Goal: Task Accomplishment & Management: Complete application form

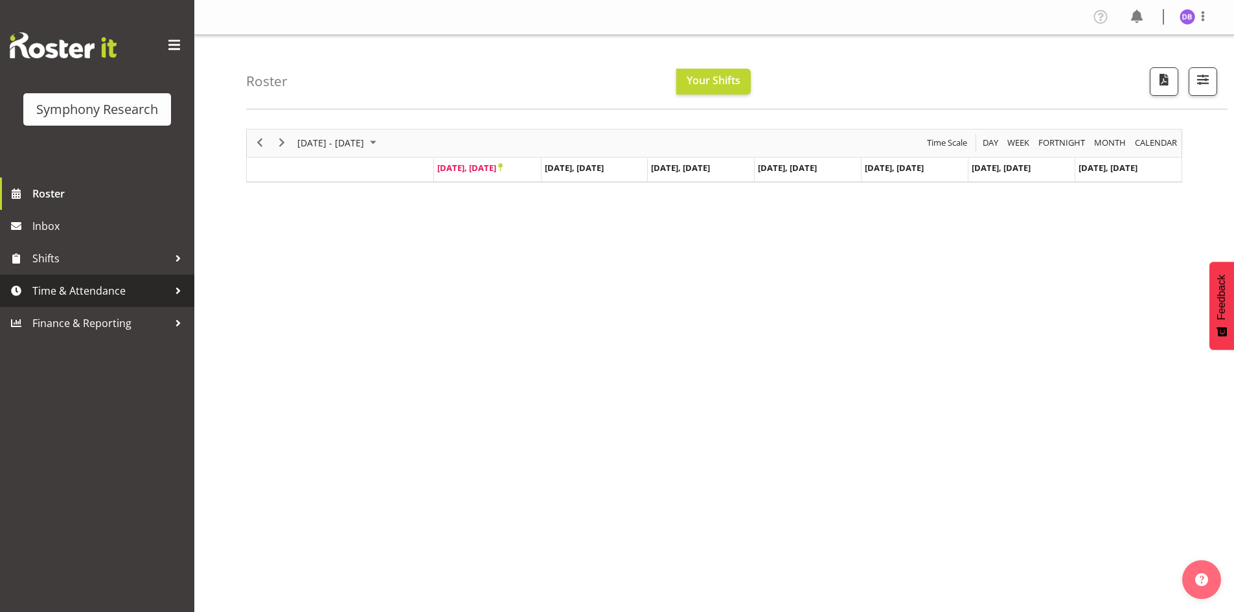
click at [78, 291] on span "Time & Attendance" at bounding box center [100, 290] width 136 height 19
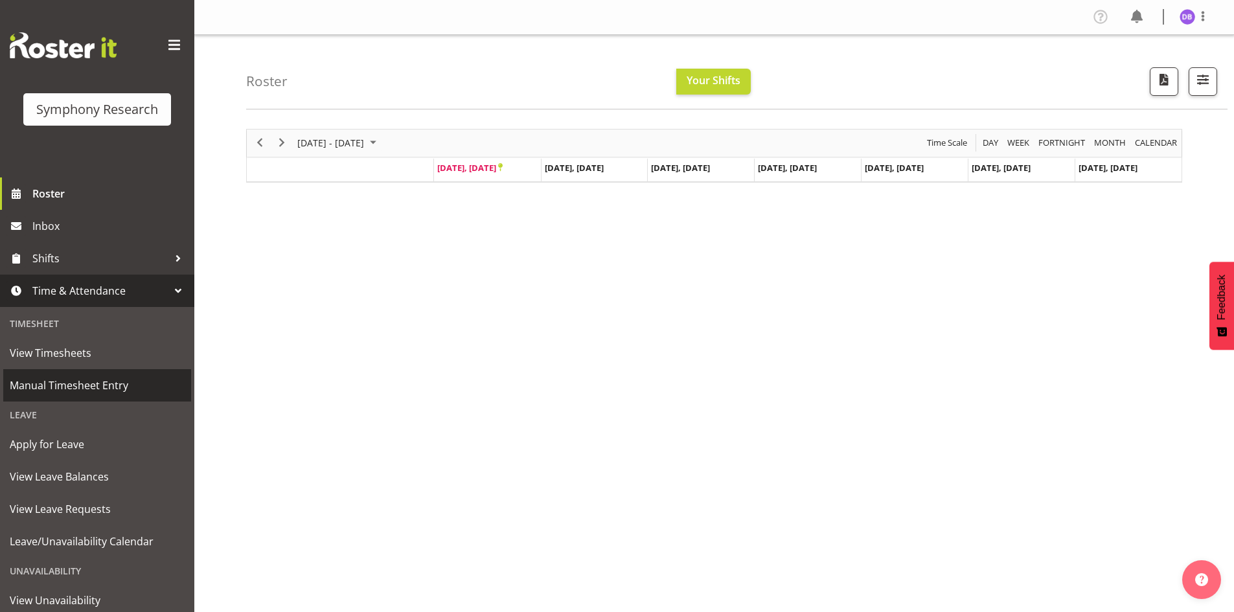
click at [51, 383] on span "Manual Timesheet Entry" at bounding box center [97, 385] width 175 height 19
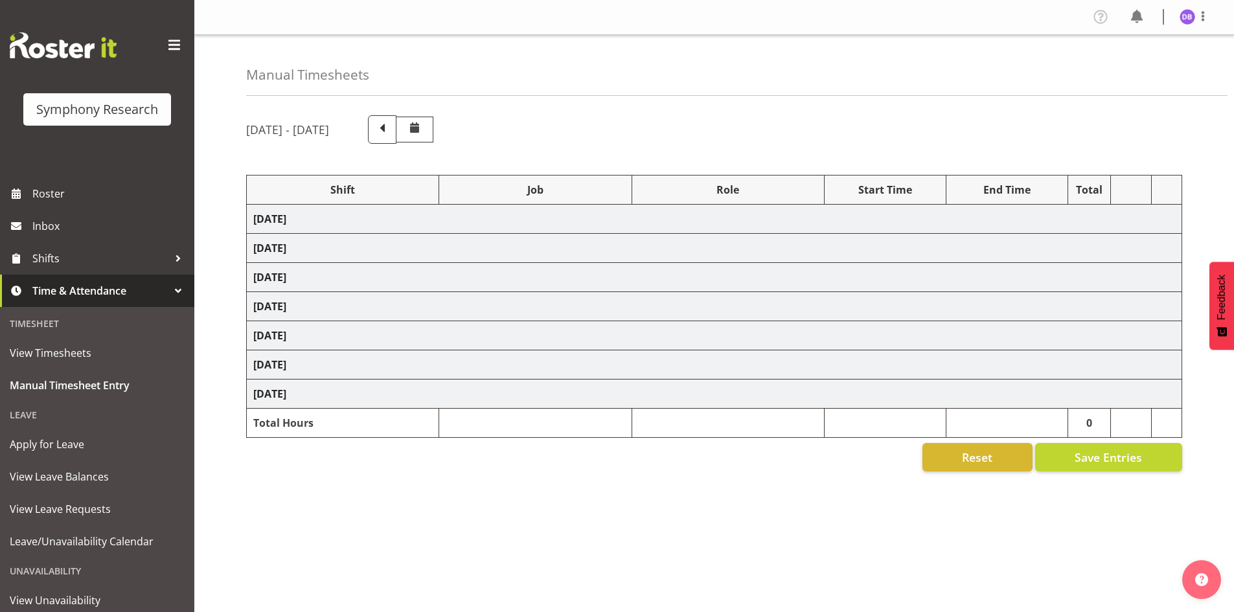
select select "26078"
select select "10587"
select select "47"
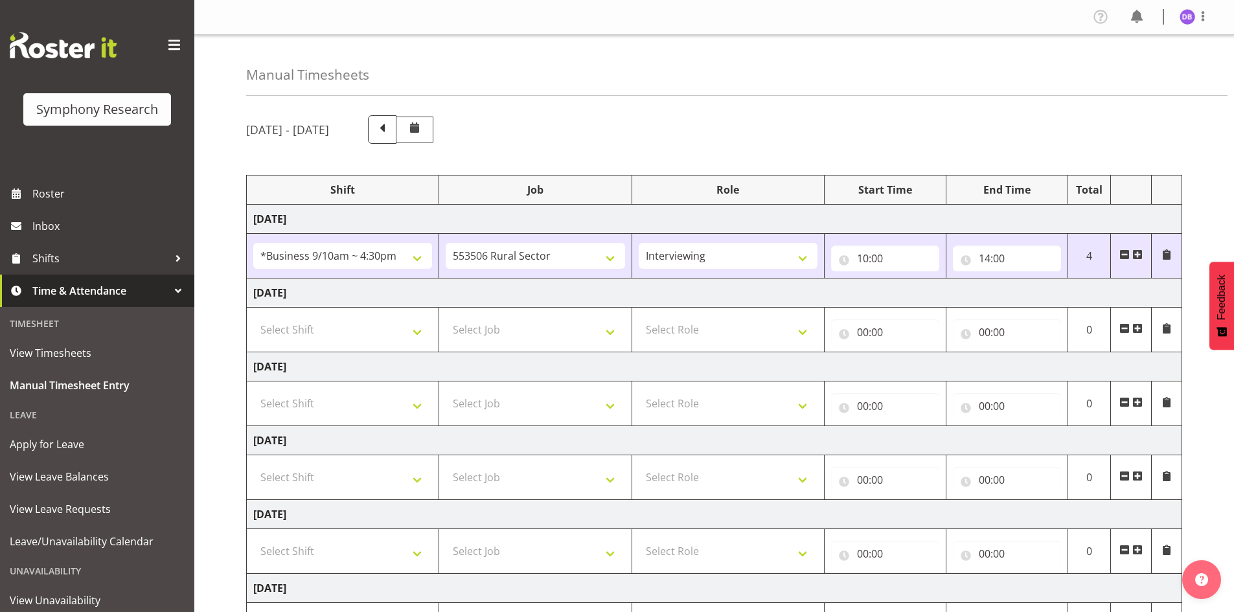
click at [1140, 251] on span at bounding box center [1137, 254] width 10 height 10
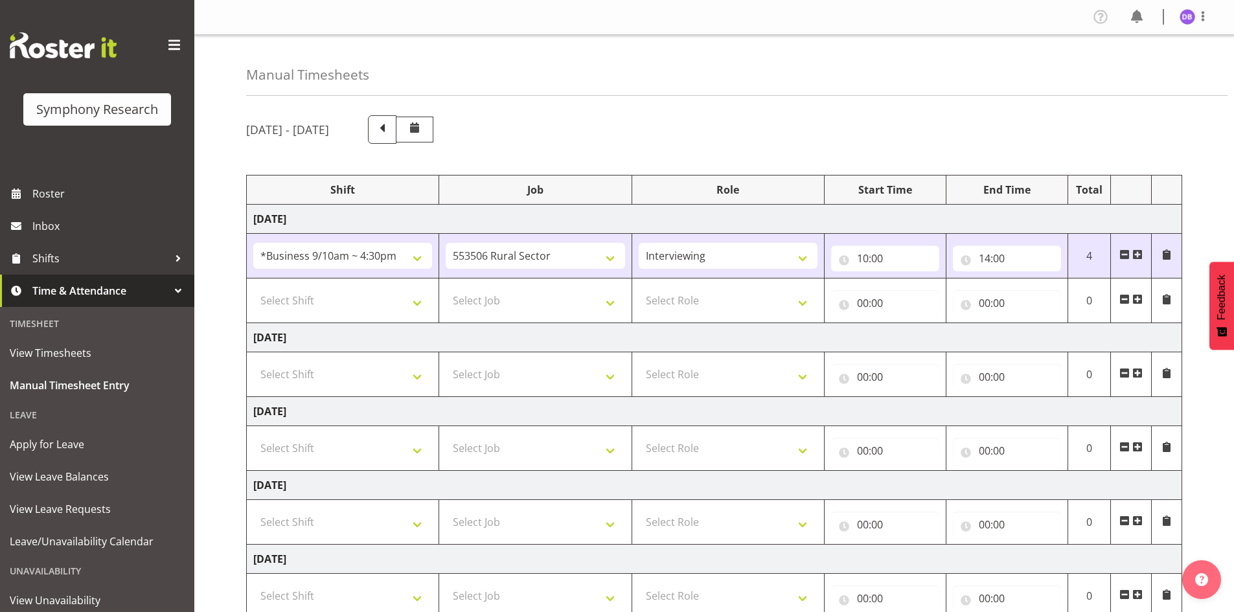
click at [1140, 251] on span at bounding box center [1137, 254] width 10 height 10
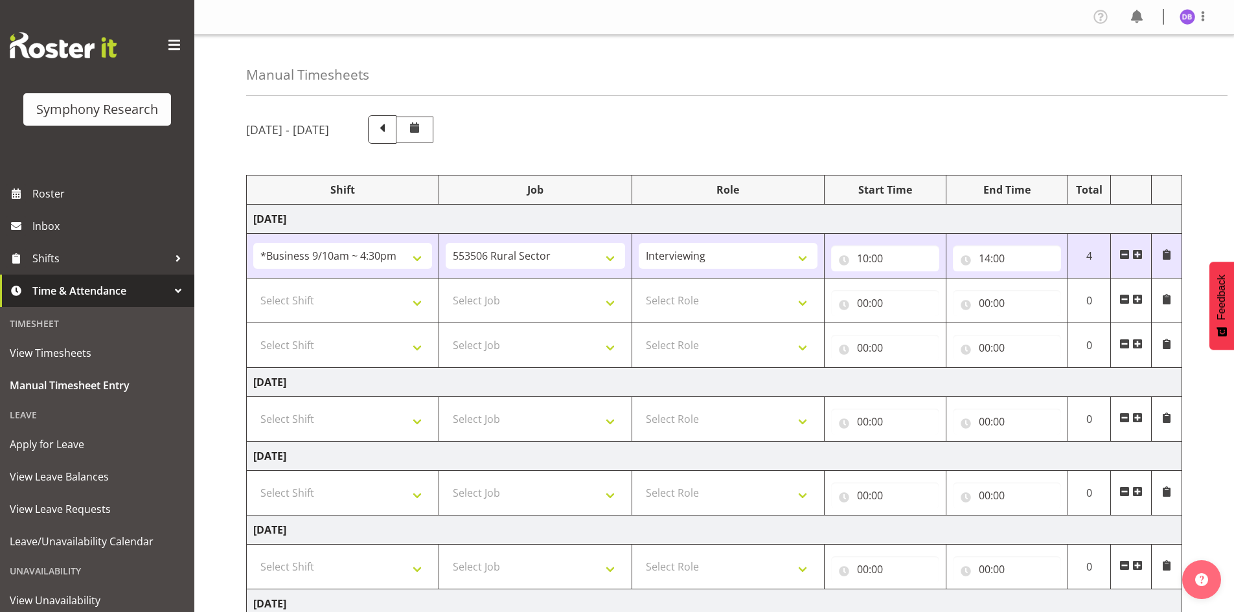
click at [1140, 251] on span at bounding box center [1137, 254] width 10 height 10
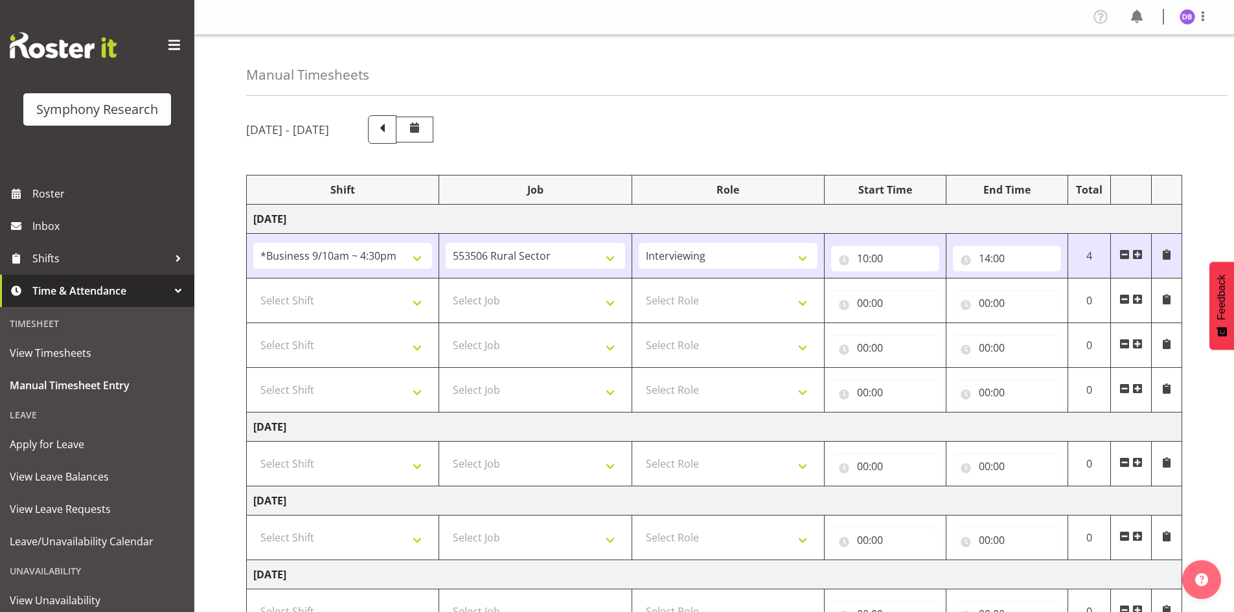
click at [1140, 251] on span at bounding box center [1137, 254] width 10 height 10
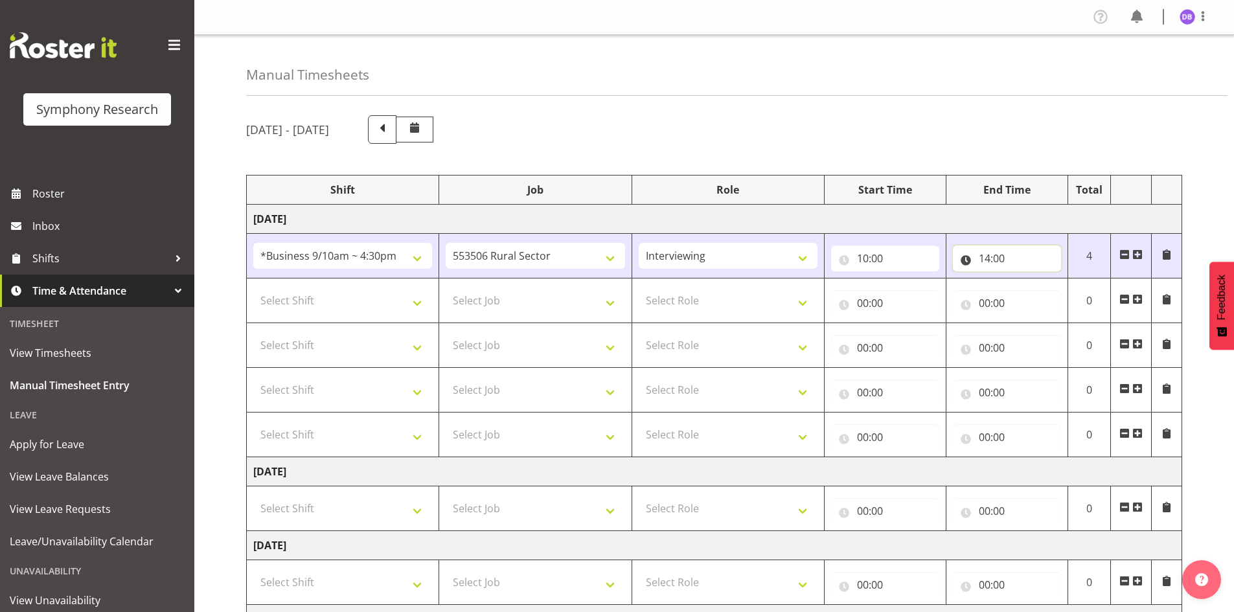
click at [997, 259] on input "14:00" at bounding box center [1007, 258] width 108 height 26
click at [1042, 293] on select "00 01 02 03 04 05 06 07 08 09 10 11 12 13 14 15 16 17 18 19 20 21 22 23" at bounding box center [1040, 292] width 29 height 26
select select "10"
click at [1026, 279] on select "00 01 02 03 04 05 06 07 08 09 10 11 12 13 14 15 16 17 18 19 20 21 22 23" at bounding box center [1040, 292] width 29 height 26
type input "10:00"
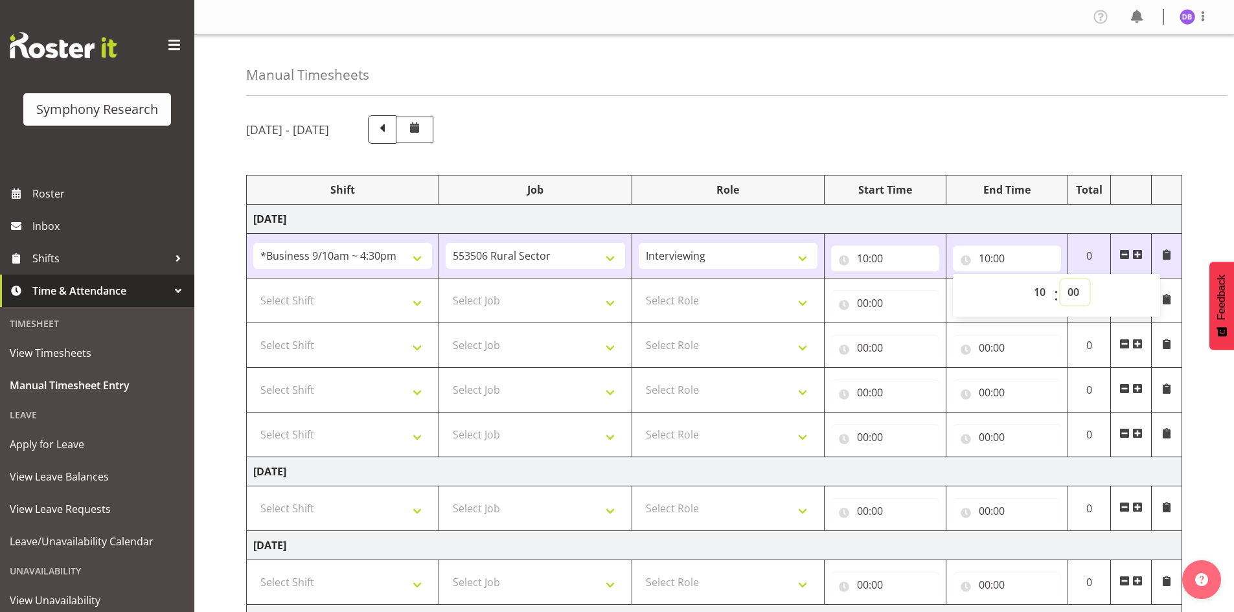
click at [1073, 291] on select "00 01 02 03 04 05 06 07 08 09 10 11 12 13 14 15 16 17 18 19 20 21 22 23 24 25 2…" at bounding box center [1074, 292] width 29 height 26
select select "51"
click at [1060, 279] on select "00 01 02 03 04 05 06 07 08 09 10 11 12 13 14 15 16 17 18 19 20 21 22 23 24 25 2…" at bounding box center [1074, 292] width 29 height 26
type input "10:51"
click at [1142, 250] on span at bounding box center [1137, 254] width 10 height 10
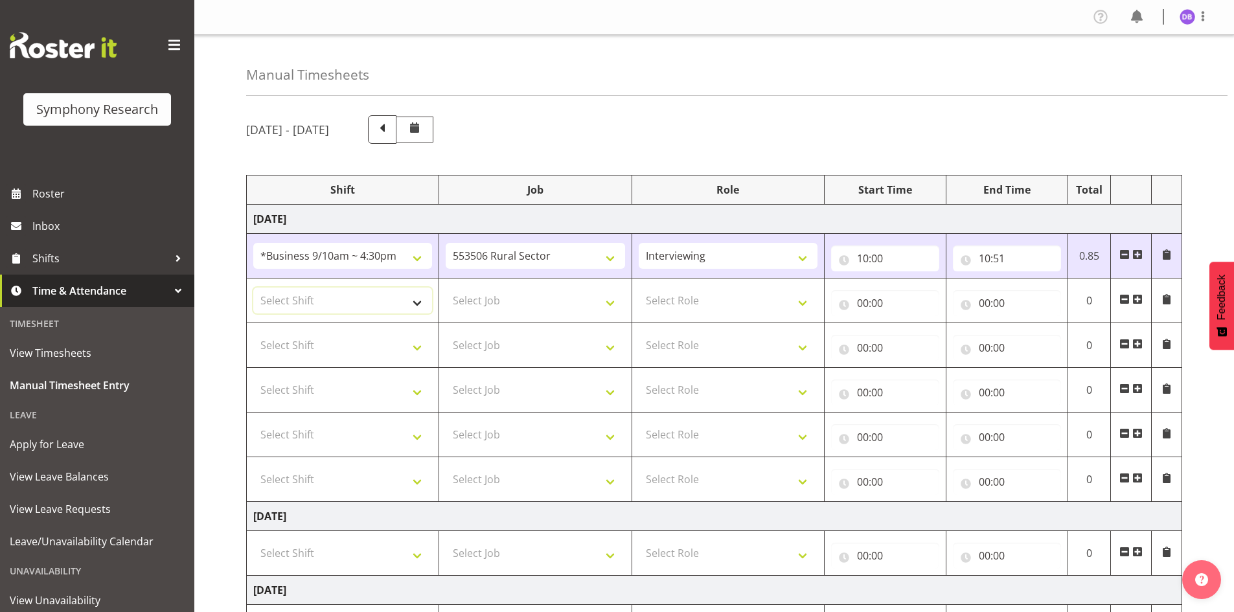
click at [422, 300] on select "Select Shift !!Weekend Residential (Roster IT Shift Label) *Business 9/10am ~ 4…" at bounding box center [342, 301] width 179 height 26
select select "26078"
click at [253, 288] on select "Select Shift !!Weekend Residential (Roster IT Shift Label) *Business 9/10am ~ 4…" at bounding box center [342, 301] width 179 height 26
click at [609, 300] on select "Select Job 550060 IF Admin 553492 World Poll Aus Wave 2 Main 2025 553493 World …" at bounding box center [535, 301] width 179 height 26
select select "10633"
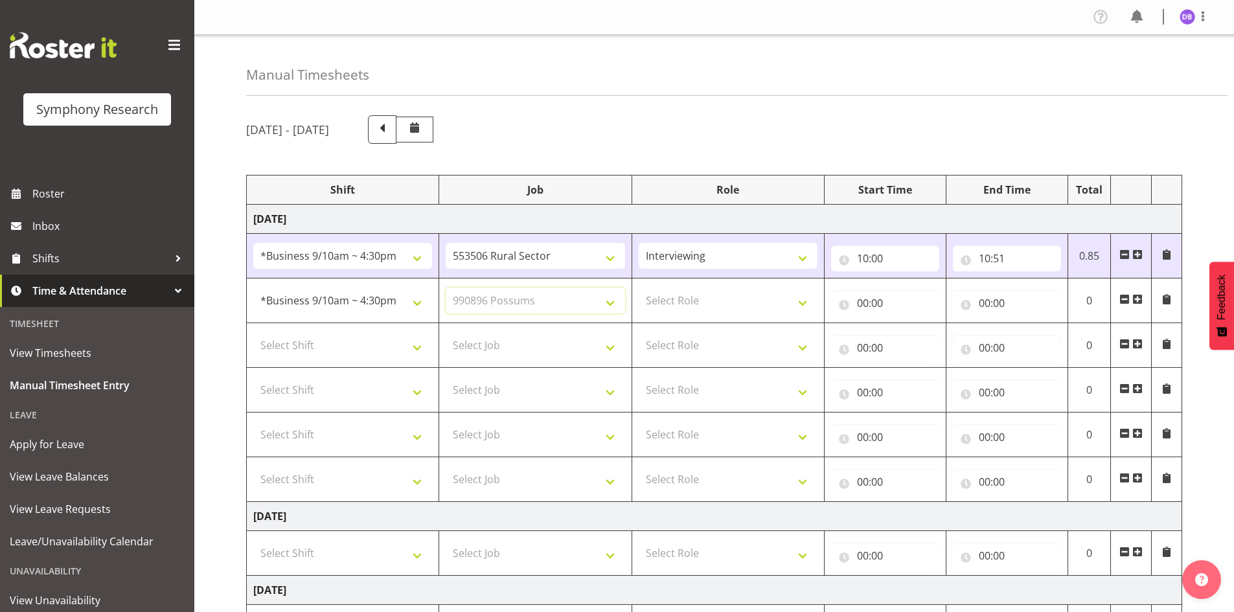
click at [446, 288] on select "Select Job 550060 IF Admin 553492 World Poll Aus Wave 2 Main 2025 553493 World …" at bounding box center [535, 301] width 179 height 26
click at [803, 303] on select "Select Role Briefing Interviewing" at bounding box center [728, 301] width 179 height 26
select select "47"
click at [639, 288] on select "Select Role Briefing Interviewing" at bounding box center [728, 301] width 179 height 26
click at [863, 302] on input "00:00" at bounding box center [885, 303] width 108 height 26
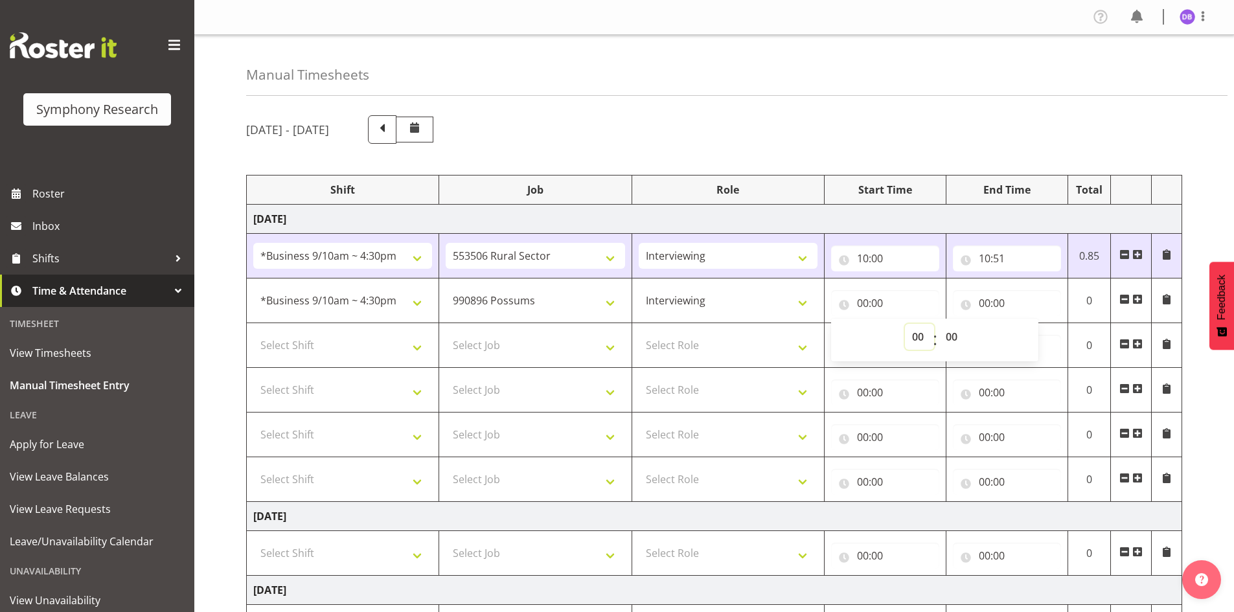
click at [915, 339] on select "00 01 02 03 04 05 06 07 08 09 10 11 12 13 14 15 16 17 18 19 20 21 22 23" at bounding box center [919, 337] width 29 height 26
select select "10"
click at [905, 324] on select "00 01 02 03 04 05 06 07 08 09 10 11 12 13 14 15 16 17 18 19 20 21 22 23" at bounding box center [919, 337] width 29 height 26
type input "10:00"
click at [953, 338] on select "00 01 02 03 04 05 06 07 08 09 10 11 12 13 14 15 16 17 18 19 20 21 22 23 24 25 2…" at bounding box center [952, 337] width 29 height 26
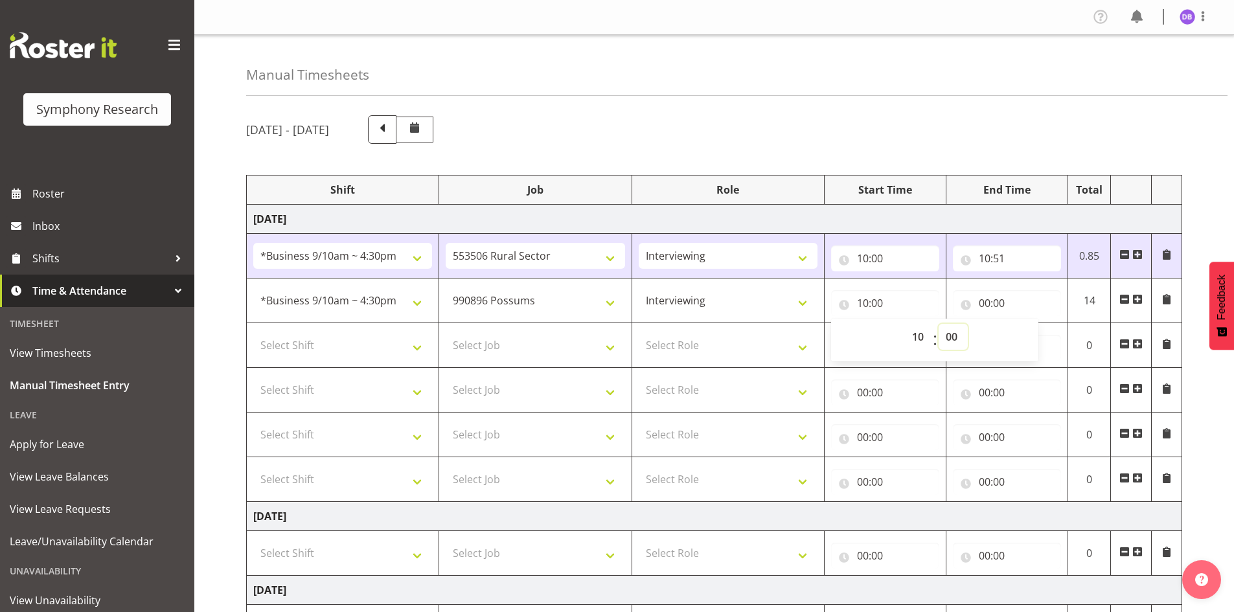
select select "51"
type input "10:51"
click at [1006, 306] on input "00:00" at bounding box center [1007, 303] width 108 height 26
click at [1046, 336] on select "00 01 02 03 04 05 06 07 08 09 10 11 12 13 14 15 16 17 18 19 20 21 22 23" at bounding box center [1040, 337] width 29 height 26
select select "11"
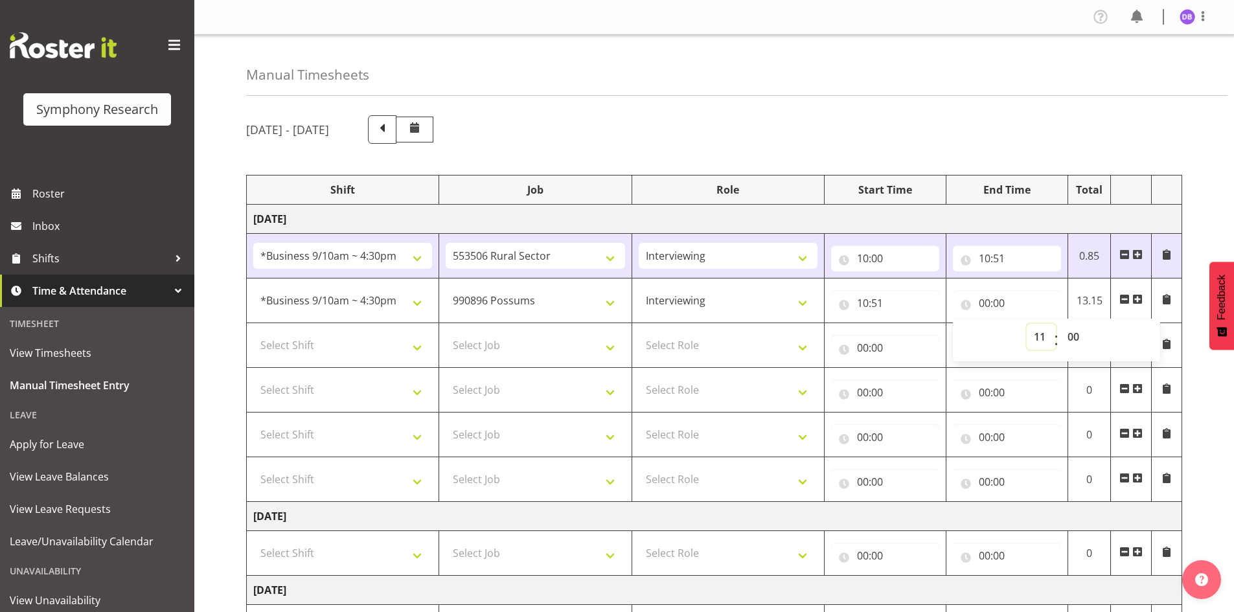
click at [1026, 324] on select "00 01 02 03 04 05 06 07 08 09 10 11 12 13 14 15 16 17 18 19 20 21 22 23" at bounding box center [1040, 337] width 29 height 26
type input "11:00"
click at [1076, 336] on select "00 01 02 03 04 05 06 07 08 09 10 11 12 13 14 15 16 17 18 19 20 21 22 23 24 25 2…" at bounding box center [1074, 337] width 29 height 26
select select "8"
click at [1060, 324] on select "00 01 02 03 04 05 06 07 08 09 10 11 12 13 14 15 16 17 18 19 20 21 22 23 24 25 2…" at bounding box center [1074, 337] width 29 height 26
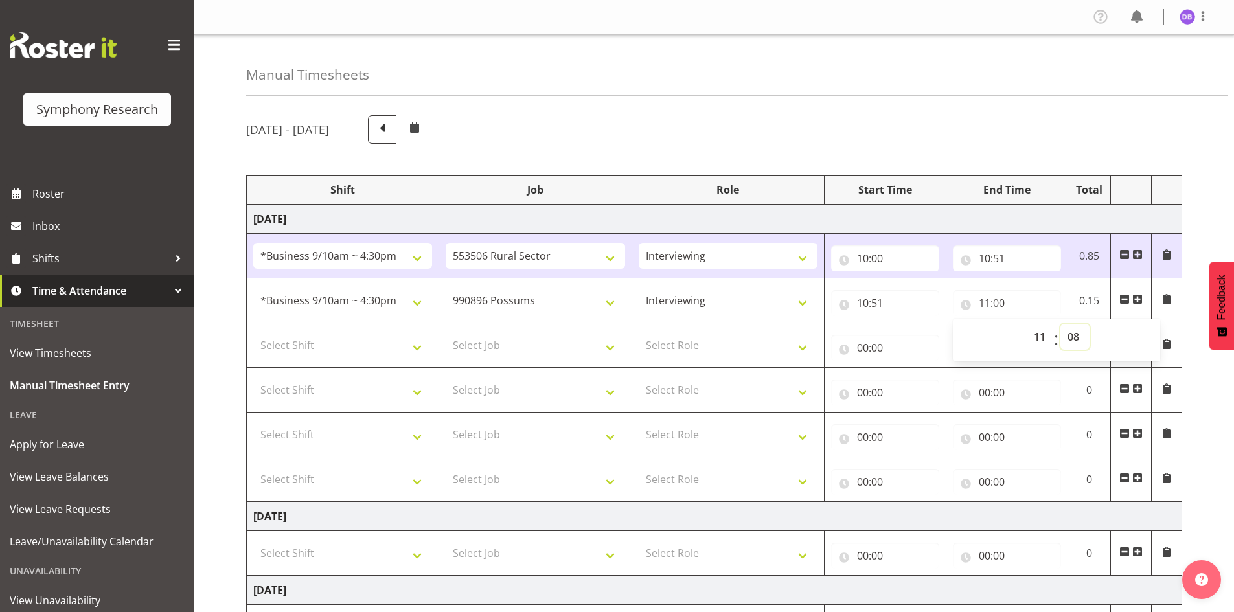
type input "11:08"
click at [863, 350] on input "00:00" at bounding box center [885, 348] width 108 height 26
click at [876, 390] on input "00:00" at bounding box center [885, 392] width 108 height 26
click at [916, 425] on select "00 01 02 03 04 05 06 07 08 09 10 11 12 13 14 15 16 17 18 19 20 21 22 23" at bounding box center [919, 426] width 29 height 26
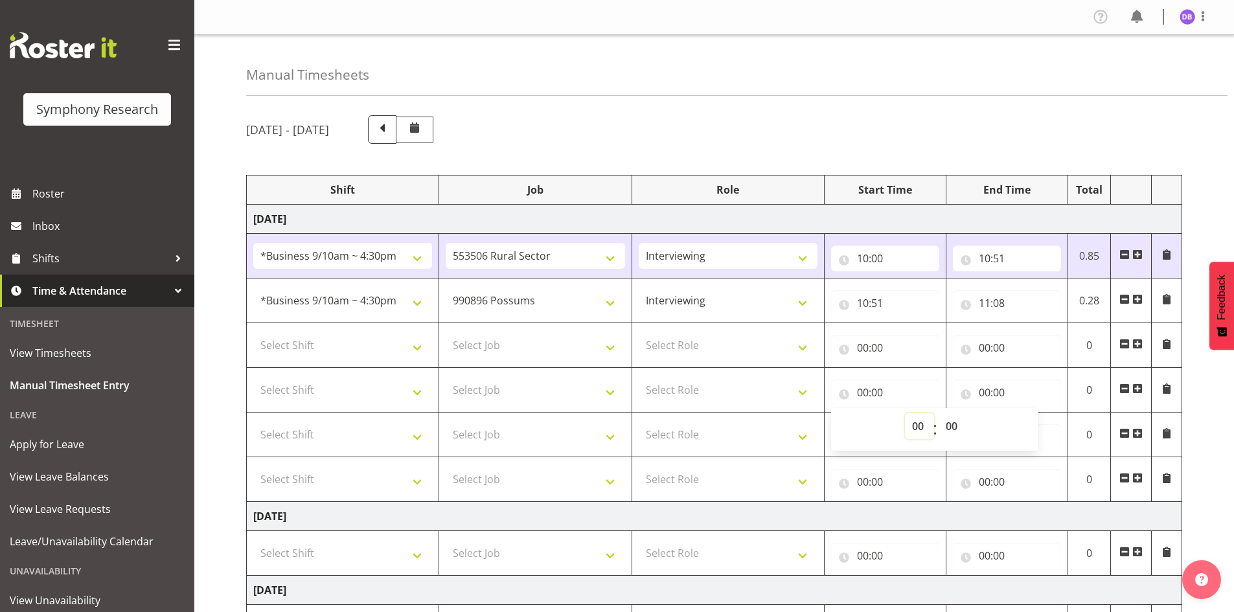
select select "11"
click at [905, 413] on select "00 01 02 03 04 05 06 07 08 09 10 11 12 13 14 15 16 17 18 19 20 21 22 23" at bounding box center [919, 426] width 29 height 26
type input "11:00"
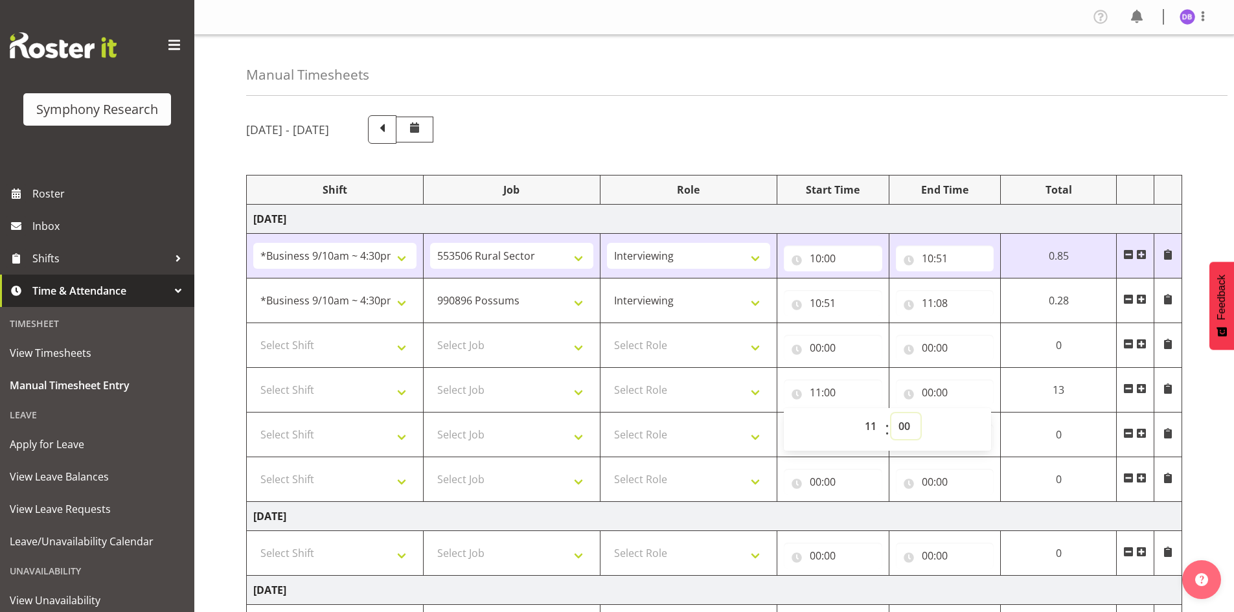
click at [906, 426] on select "00 01 02 03 04 05 06 07 08 09 10 11 12 13 14 15 16 17 18 19 20 21 22 23 24 25 2…" at bounding box center [905, 426] width 29 height 26
select select "8"
click at [920, 413] on select "00 01 02 03 04 05 06 07 08 09 10 11 12 13 14 15 16 17 18 19 20 21 22 23 24 25 2…" at bounding box center [905, 426] width 29 height 26
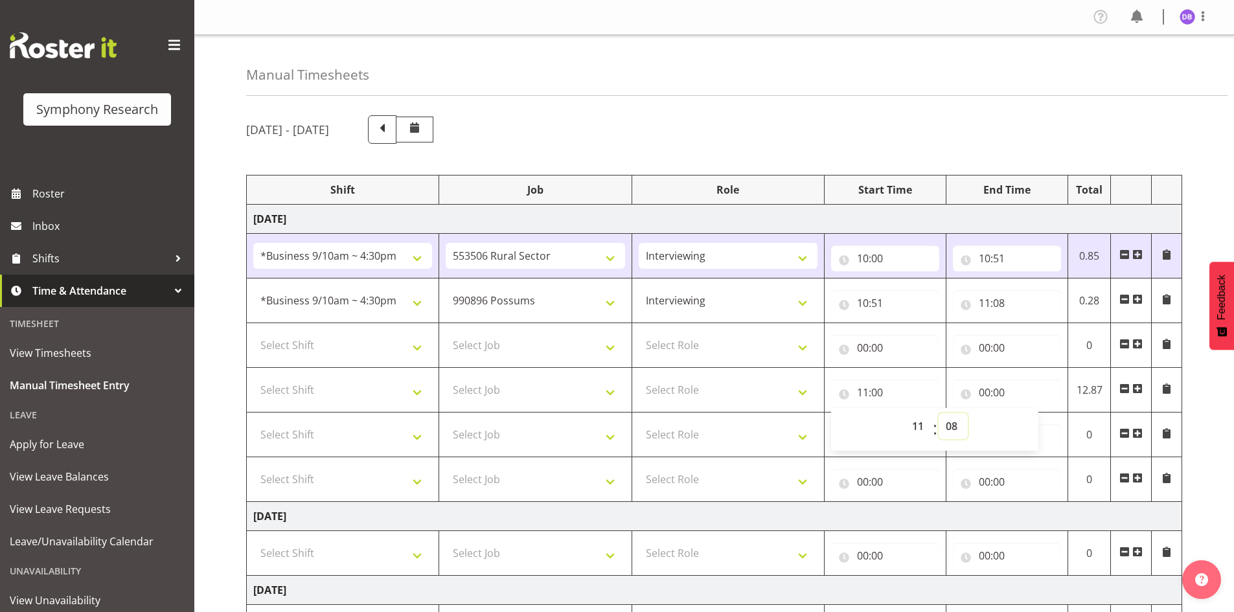
type input "11:08"
click at [864, 346] on input "00:00" at bounding box center [885, 348] width 108 height 26
click at [917, 383] on select "00 01 02 03 04 05 06 07 08 09 10 11 12 13 14 15 16 17 18 19 20 21 22 23" at bounding box center [919, 381] width 29 height 26
select select "11"
click at [905, 368] on select "00 01 02 03 04 05 06 07 08 09 10 11 12 13 14 15 16 17 18 19 20 21 22 23" at bounding box center [919, 381] width 29 height 26
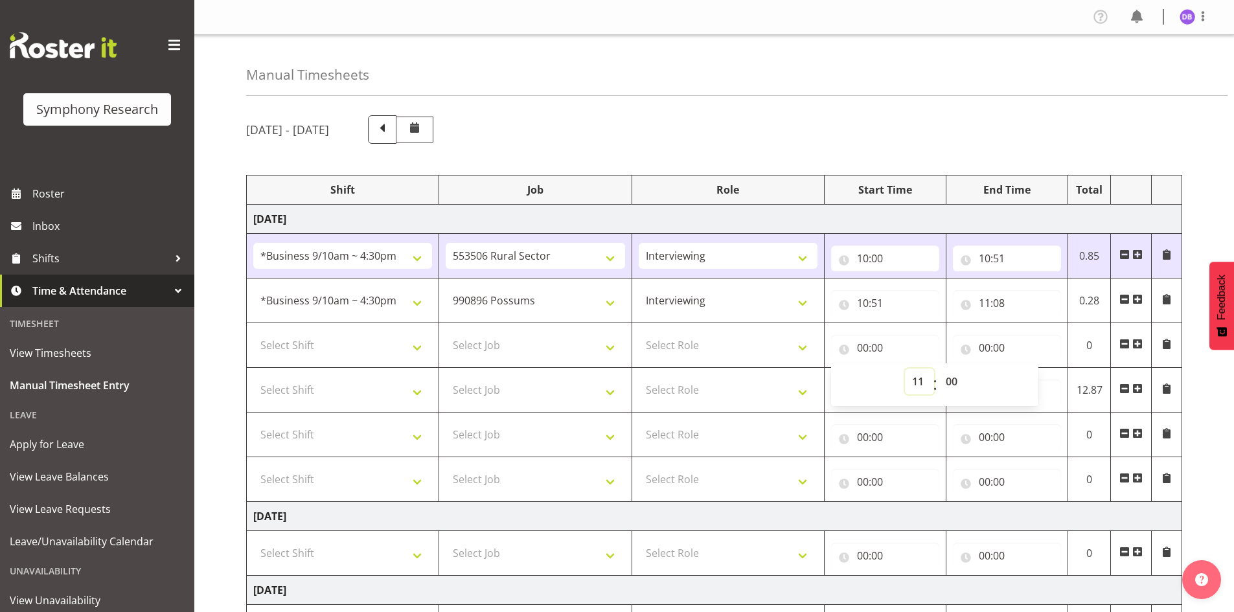
type input "11:00"
click at [957, 384] on select "00 01 02 03 04 05 06 07 08 09 10 11 12 13 14 15 16 17 18 19 20 21 22 23 24 25 2…" at bounding box center [952, 381] width 29 height 26
select select "8"
click at [938, 368] on select "00 01 02 03 04 05 06 07 08 09 10 11 12 13 14 15 16 17 18 19 20 21 22 23 24 25 2…" at bounding box center [952, 381] width 29 height 26
type input "11:08"
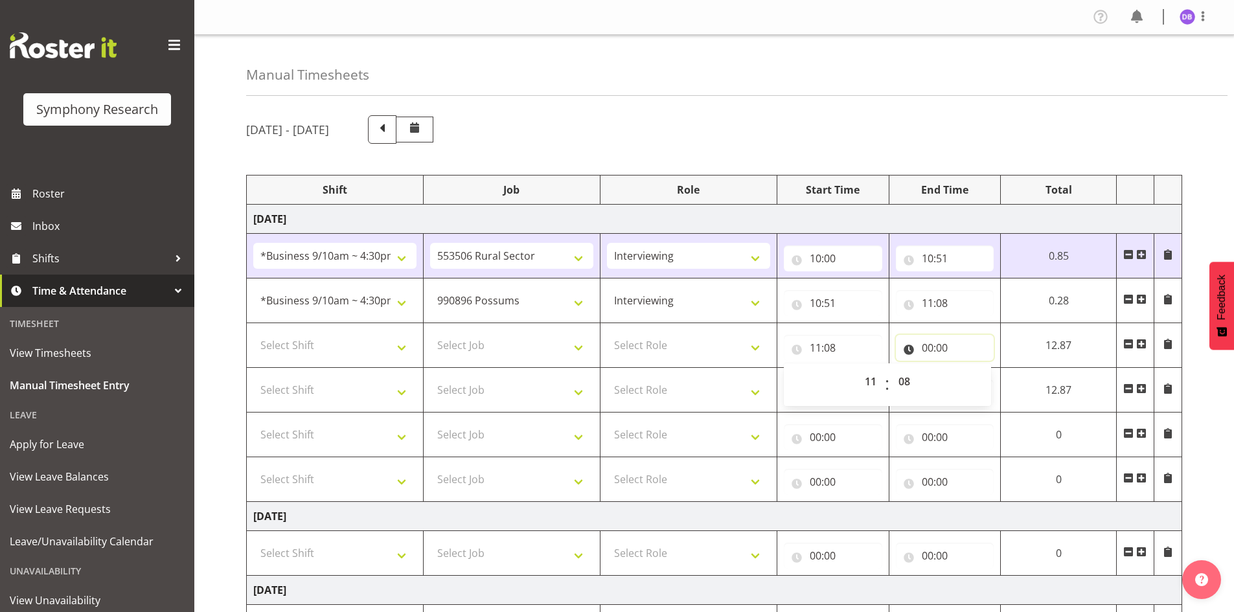
click at [942, 348] on input "00:00" at bounding box center [945, 348] width 98 height 26
click at [984, 380] on select "00 01 02 03 04 05 06 07 08 09 10 11 12 13 14 15 16 17 18 19 20 21 22 23" at bounding box center [983, 381] width 29 height 26
select select "11"
click at [999, 368] on select "00 01 02 03 04 05 06 07 08 09 10 11 12 13 14 15 16 17 18 19 20 21 22 23" at bounding box center [983, 381] width 29 height 26
type input "11:00"
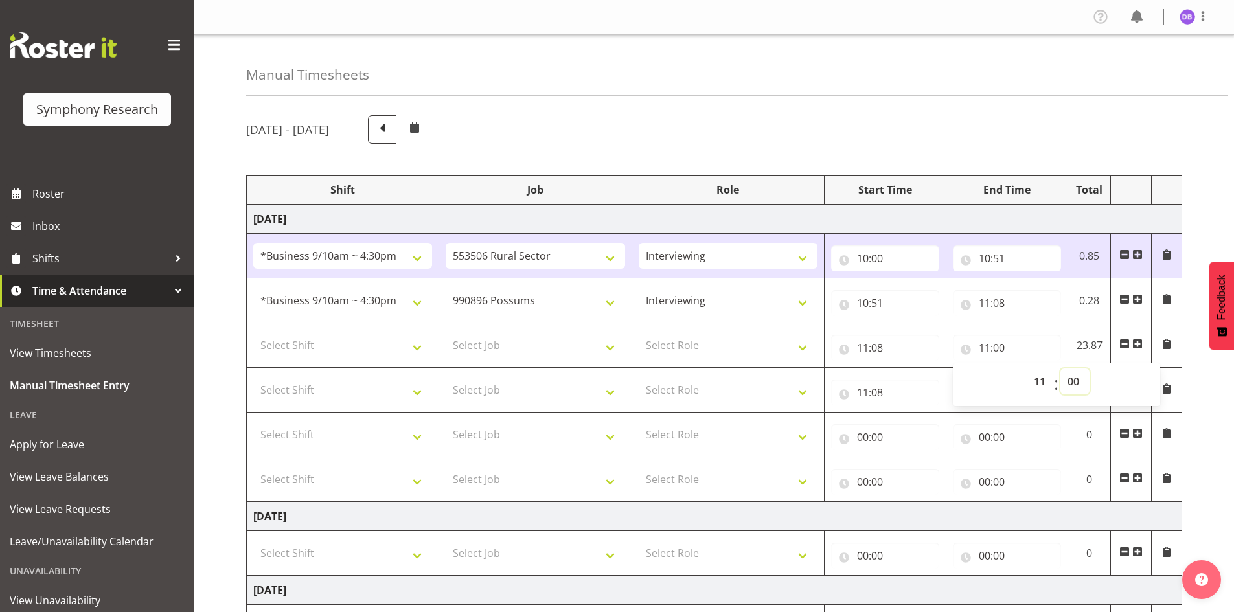
click at [1070, 378] on select "00 01 02 03 04 05 06 07 08 09 10 11 12 13 14 15 16 17 18 19 20 21 22 23 24 25 2…" at bounding box center [1074, 381] width 29 height 26
select select "30"
type input "11:30"
click at [932, 340] on input "11:08" at bounding box center [885, 348] width 108 height 26
click at [800, 344] on select "Select Role Briefing Interviewing" at bounding box center [728, 345] width 179 height 26
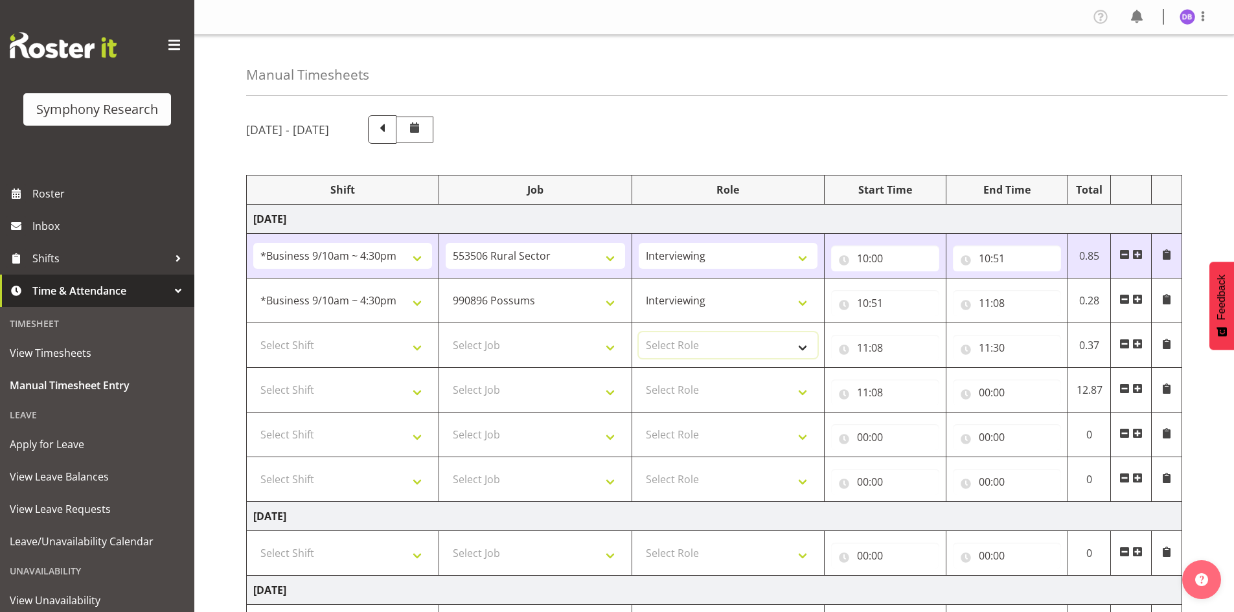
select select "47"
click at [639, 332] on select "Select Role Briefing Interviewing" at bounding box center [728, 345] width 179 height 26
click at [612, 349] on select "Select Job 550060 IF Admin 553492 World Poll Aus Wave 2 Main 2025 553493 World …" at bounding box center [535, 345] width 179 height 26
select select "10587"
click at [446, 332] on select "Select Job 550060 IF Admin 553492 World Poll Aus Wave 2 Main 2025 553493 World …" at bounding box center [535, 345] width 179 height 26
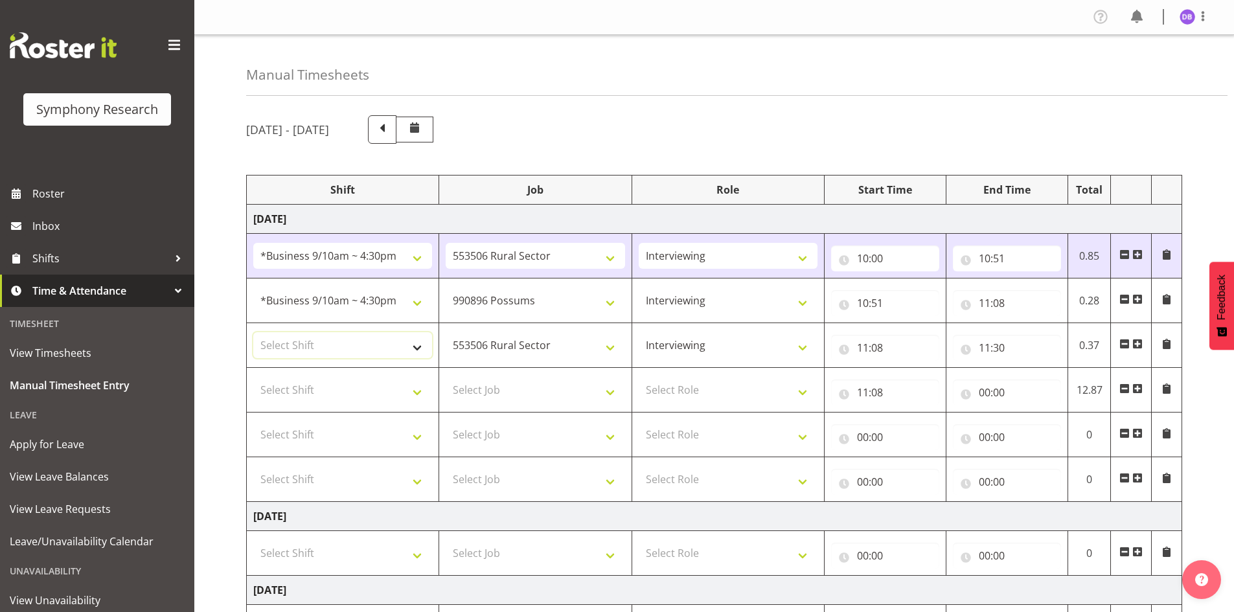
click at [414, 351] on select "Select Shift !!Weekend Residential (Roster IT Shift Label) *Business 9/10am ~ 4…" at bounding box center [342, 345] width 179 height 26
select select "26078"
click at [253, 332] on select "Select Shift !!Weekend Residential (Roster IT Shift Label) *Business 9/10am ~ 4…" at bounding box center [342, 345] width 179 height 26
click at [417, 391] on select "Select Shift !!Weekend Residential (Roster IT Shift Label) *Business 9/10am ~ 4…" at bounding box center [342, 390] width 179 height 26
select select "26078"
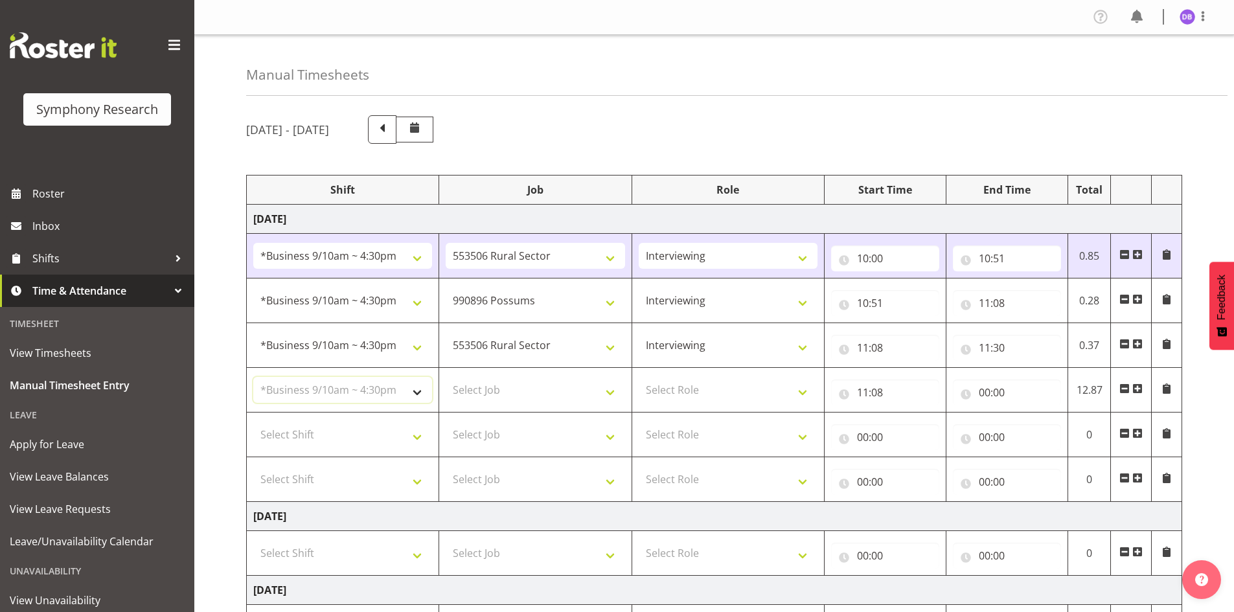
click at [253, 377] on select "Select Shift !!Weekend Residential (Roster IT Shift Label) *Business 9/10am ~ 4…" at bounding box center [342, 390] width 179 height 26
click at [606, 392] on select "Select Job 550060 IF Admin 553492 World Poll Aus Wave 2 Main 2025 553493 World …" at bounding box center [535, 390] width 179 height 26
click at [732, 390] on select "Select Role Briefing Interviewing" at bounding box center [728, 390] width 179 height 26
click at [876, 393] on input "11:08" at bounding box center [885, 392] width 108 height 26
click at [958, 424] on select "00 01 02 03 04 05 06 07 08 09 10 11 12 13 14 15 16 17 18 19 20 21 22 23 24 25 2…" at bounding box center [952, 426] width 29 height 26
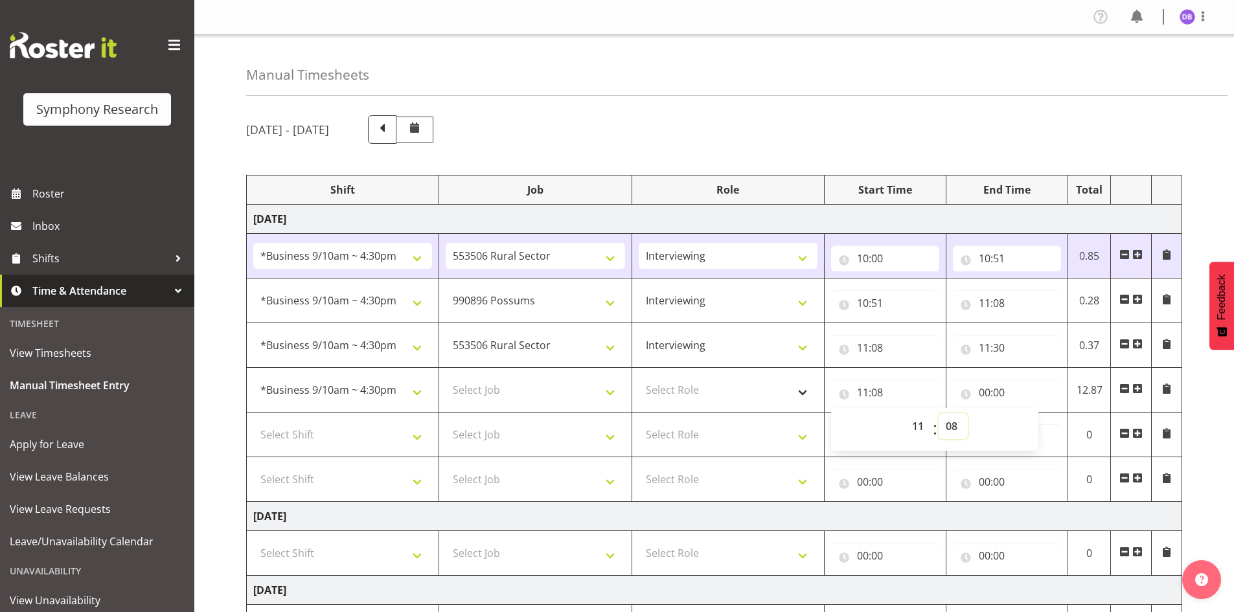
select select "30"
drag, startPoint x: 738, startPoint y: 390, endPoint x: 705, endPoint y: 398, distance: 34.6
click at [738, 390] on select "Select Role Briefing Interviewing" at bounding box center [728, 390] width 179 height 26
type input "11:30"
click at [615, 394] on select "Select Job 550060 IF Admin 553492 World Poll Aus Wave 2 Main 2025 553493 World …" at bounding box center [535, 390] width 179 height 26
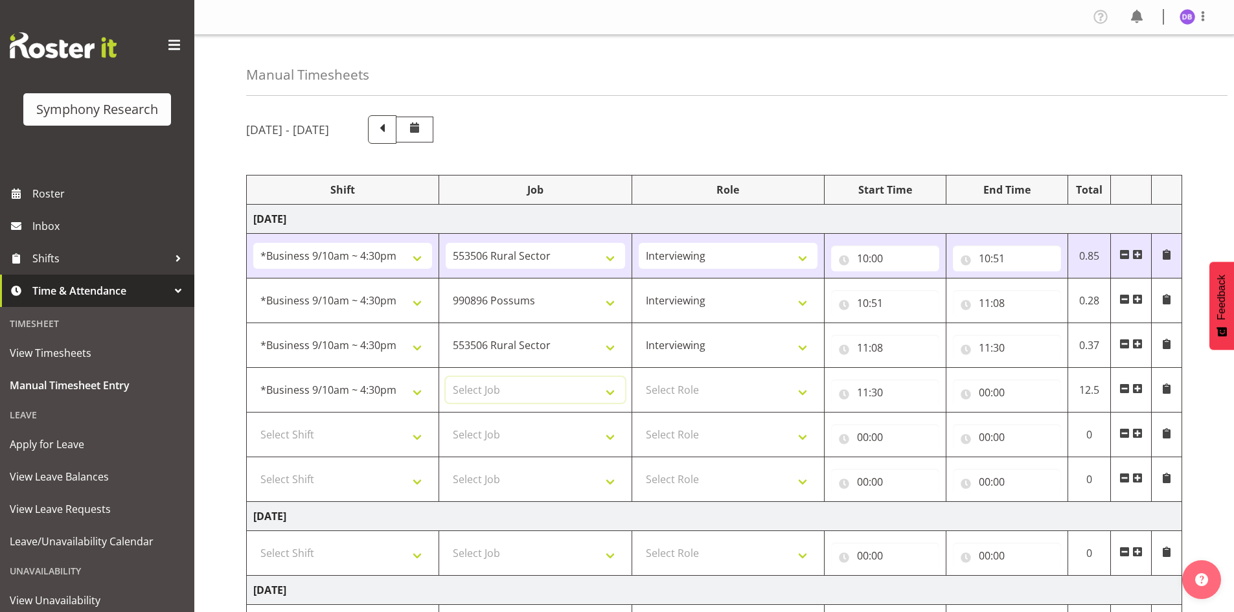
select select "10633"
click at [446, 377] on select "Select Job 550060 IF Admin 553492 World Poll Aus Wave 2 Main 2025 553493 World …" at bounding box center [535, 390] width 179 height 26
click at [801, 383] on select "Select Role Briefing Interviewing" at bounding box center [728, 390] width 179 height 26
select select "47"
click at [639, 377] on select "Select Role Briefing Interviewing" at bounding box center [728, 390] width 179 height 26
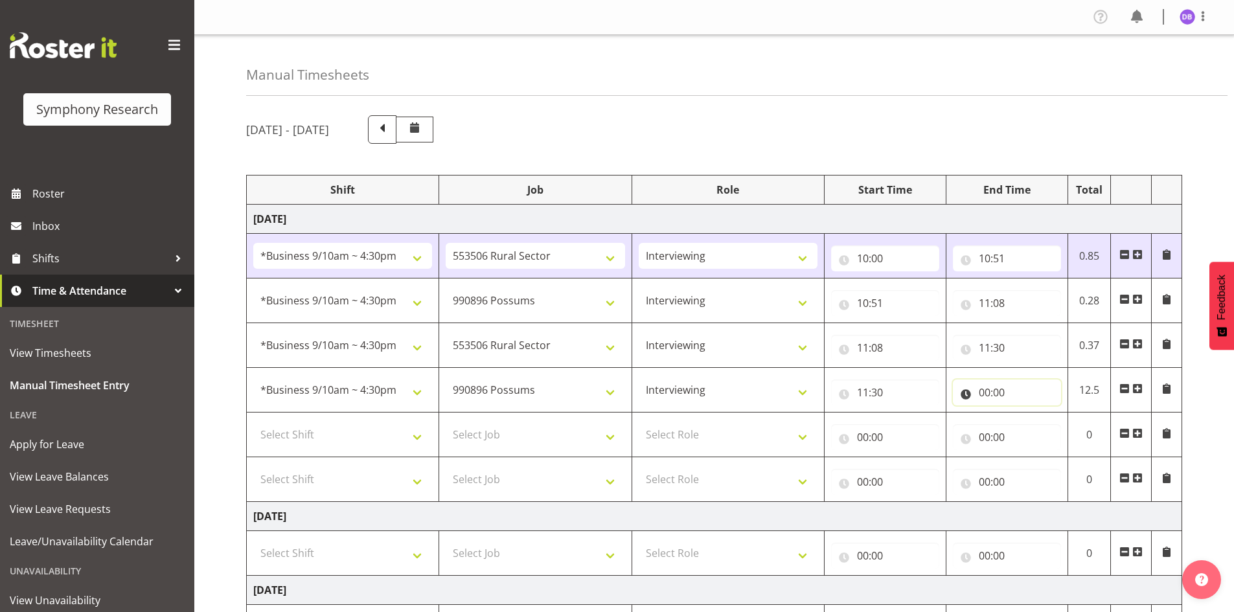
click at [986, 397] on input "00:00" at bounding box center [1007, 392] width 108 height 26
click at [1041, 431] on select "00 01 02 03 04 05 06 07 08 09 10 11 12 13 14 15 16 17 18 19 20 21 22 23" at bounding box center [1040, 426] width 29 height 26
select select "11"
click at [1026, 413] on select "00 01 02 03 04 05 06 07 08 09 10 11 12 13 14 15 16 17 18 19 20 21 22 23" at bounding box center [1040, 426] width 29 height 26
type input "11:00"
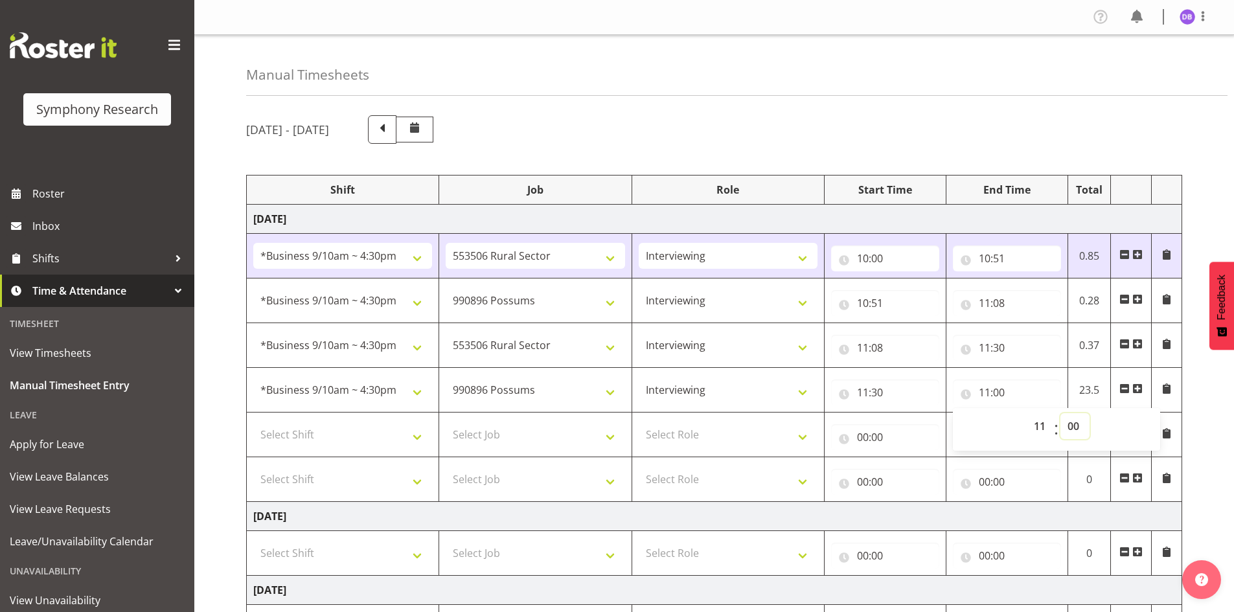
click at [1072, 427] on select "00 01 02 03 04 05 06 07 08 09 10 11 12 13 14 15 16 17 18 19 20 21 22 23 24 25 2…" at bounding box center [1074, 426] width 29 height 26
select select "31"
click at [1060, 413] on select "00 01 02 03 04 05 06 07 08 09 10 11 12 13 14 15 16 17 18 19 20 21 22 23 24 25 2…" at bounding box center [1074, 426] width 29 height 26
type input "11:31"
click at [973, 458] on td "00:00 00 01 02 03 04 05 06 07 08 09 10 11 12 13 14 15 16 17 18 19 20 21 22 23 :…" at bounding box center [1006, 479] width 122 height 45
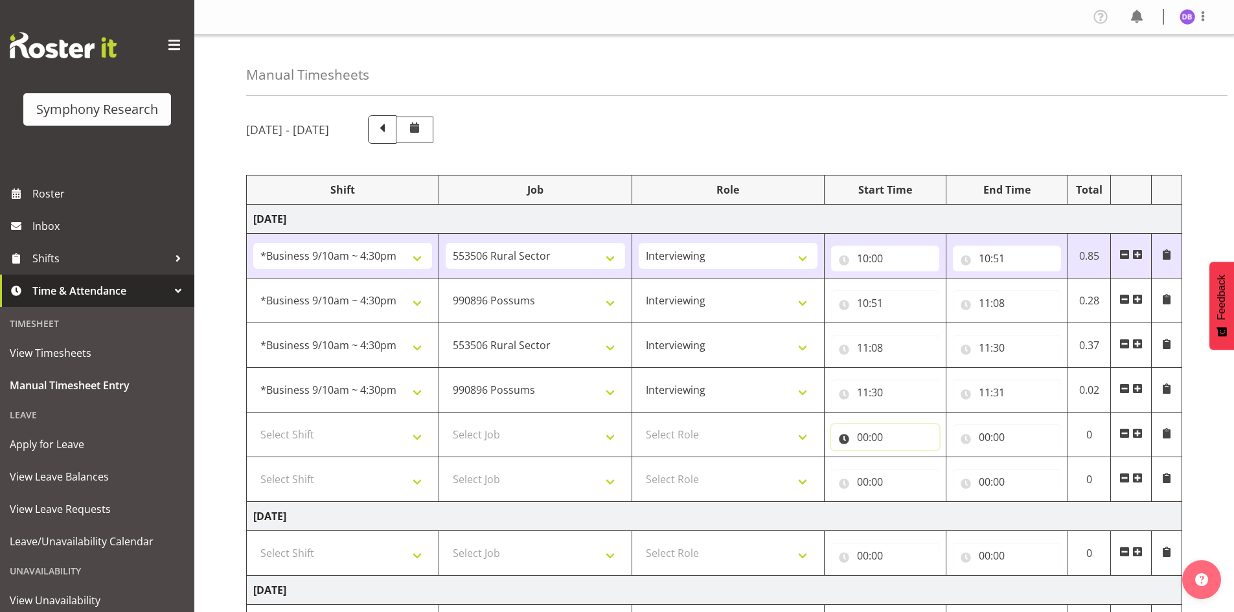
click at [862, 438] on input "00:00" at bounding box center [885, 437] width 108 height 26
click at [925, 468] on select "00 01 02 03 04 05 06 07 08 09 10 11 12 13 14 15 16 17 18 19 20 21 22 23" at bounding box center [919, 471] width 29 height 26
select select "11"
click at [905, 458] on select "00 01 02 03 04 05 06 07 08 09 10 11 12 13 14 15 16 17 18 19 20 21 22 23" at bounding box center [919, 471] width 29 height 26
type input "11:00"
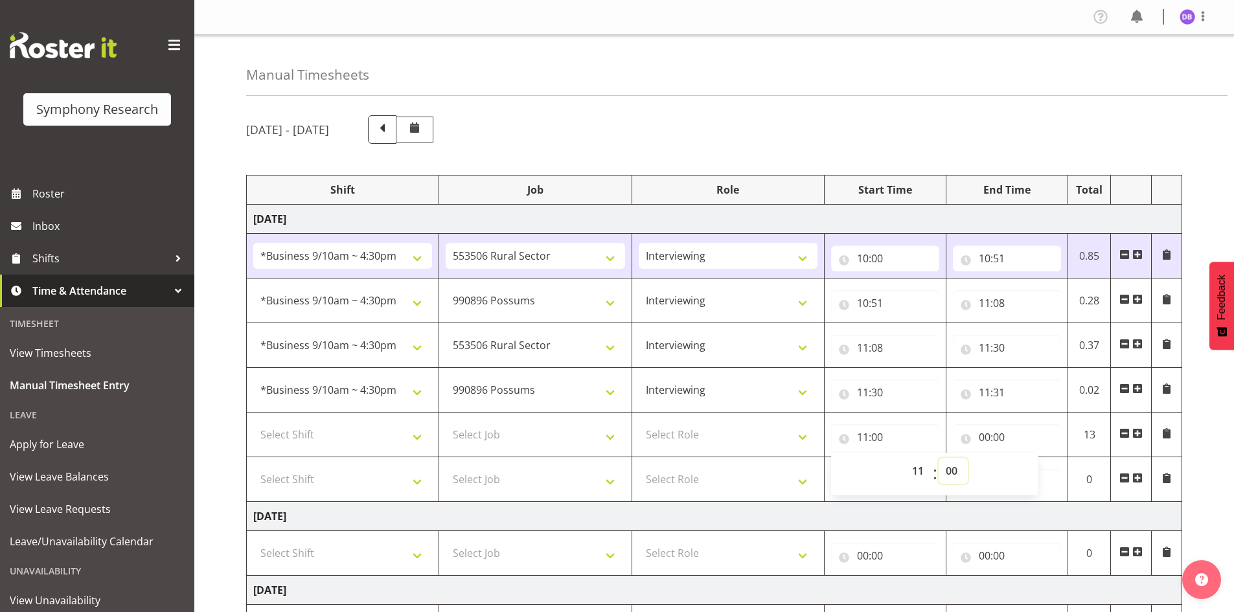
click at [949, 467] on select "00 01 02 03 04 05 06 07 08 09 10 11 12 13 14 15 16 17 18 19 20 21 22 23 24 25 2…" at bounding box center [952, 471] width 29 height 26
select select "31"
click at [938, 458] on select "00 01 02 03 04 05 06 07 08 09 10 11 12 13 14 15 16 17 18 19 20 21 22 23 24 25 2…" at bounding box center [952, 471] width 29 height 26
type input "11:31"
click at [991, 435] on input "00:00" at bounding box center [1007, 437] width 108 height 26
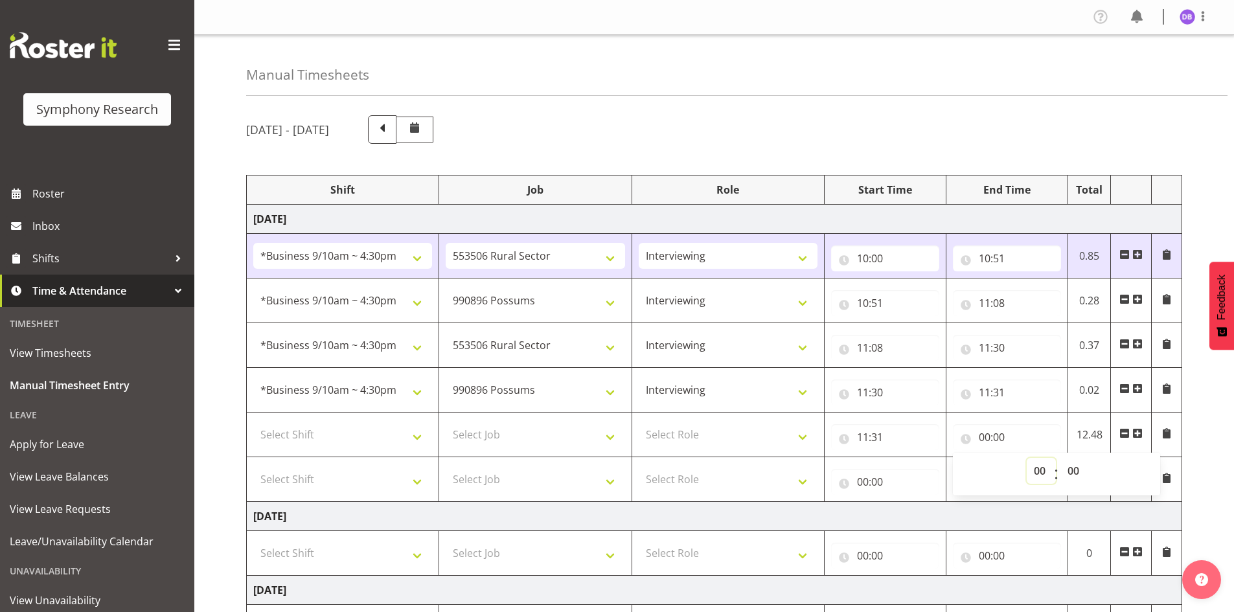
click at [1041, 468] on select "00 01 02 03 04 05 06 07 08 09 10 11 12 13 14 15 16 17 18 19 20 21 22 23" at bounding box center [1040, 471] width 29 height 26
select select "13"
click at [1026, 458] on select "00 01 02 03 04 05 06 07 08 09 10 11 12 13 14 15 16 17 18 19 20 21 22 23" at bounding box center [1040, 471] width 29 height 26
type input "13:00"
click at [1075, 471] on select "00 01 02 03 04 05 06 07 08 09 10 11 12 13 14 15 16 17 18 19 20 21 22 23 24 25 2…" at bounding box center [1074, 471] width 29 height 26
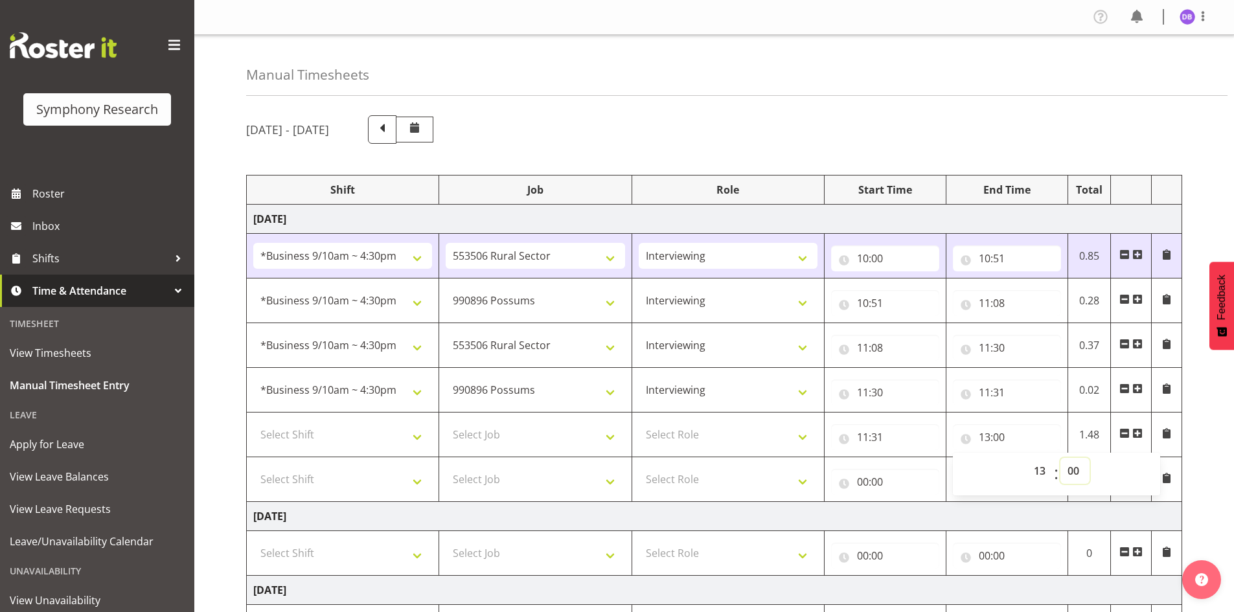
select select "30"
click at [1060, 458] on select "00 01 02 03 04 05 06 07 08 09 10 11 12 13 14 15 16 17 18 19 20 21 22 23 24 25 2…" at bounding box center [1074, 471] width 29 height 26
type input "13:30"
click at [794, 436] on select "Select Role Briefing Interviewing" at bounding box center [728, 435] width 179 height 26
select select "47"
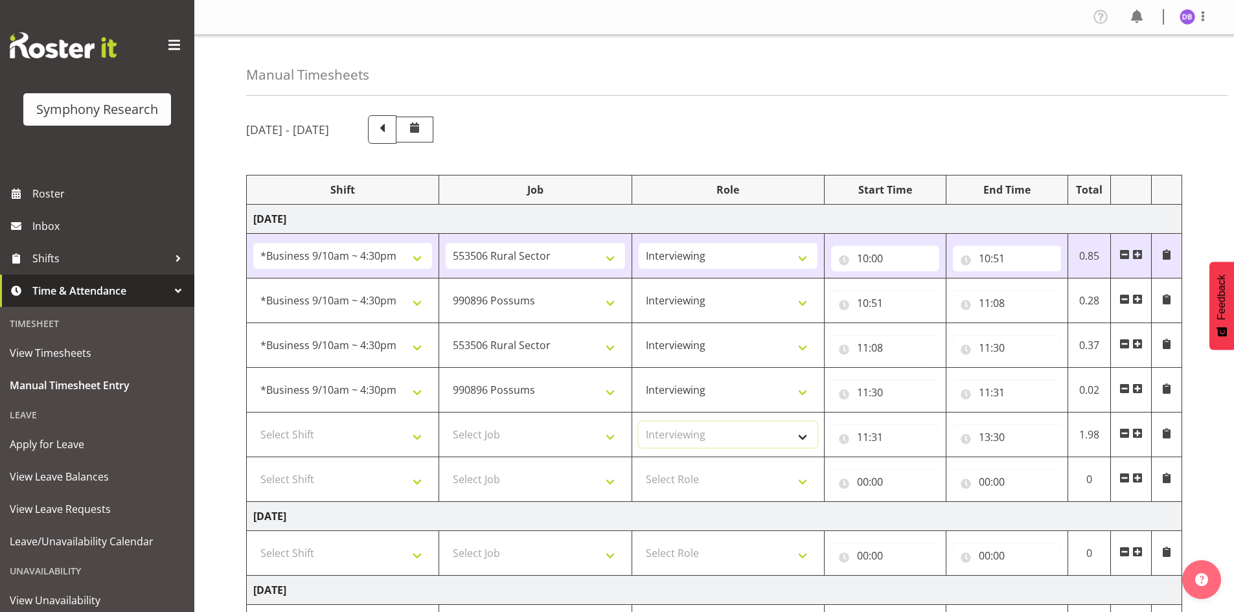
click at [639, 422] on select "Select Role Briefing Interviewing" at bounding box center [728, 435] width 179 height 26
click at [609, 441] on select "Select Job 550060 IF Admin 553492 World Poll Aus Wave 2 Main 2025 553493 World …" at bounding box center [535, 435] width 179 height 26
select select "10587"
click at [446, 422] on select "Select Job 550060 IF Admin 553492 World Poll Aus Wave 2 Main 2025 553493 World …" at bounding box center [535, 435] width 179 height 26
click at [423, 437] on select "Select Shift !!Weekend Residential (Roster IT Shift Label) *Business 9/10am ~ 4…" at bounding box center [342, 435] width 179 height 26
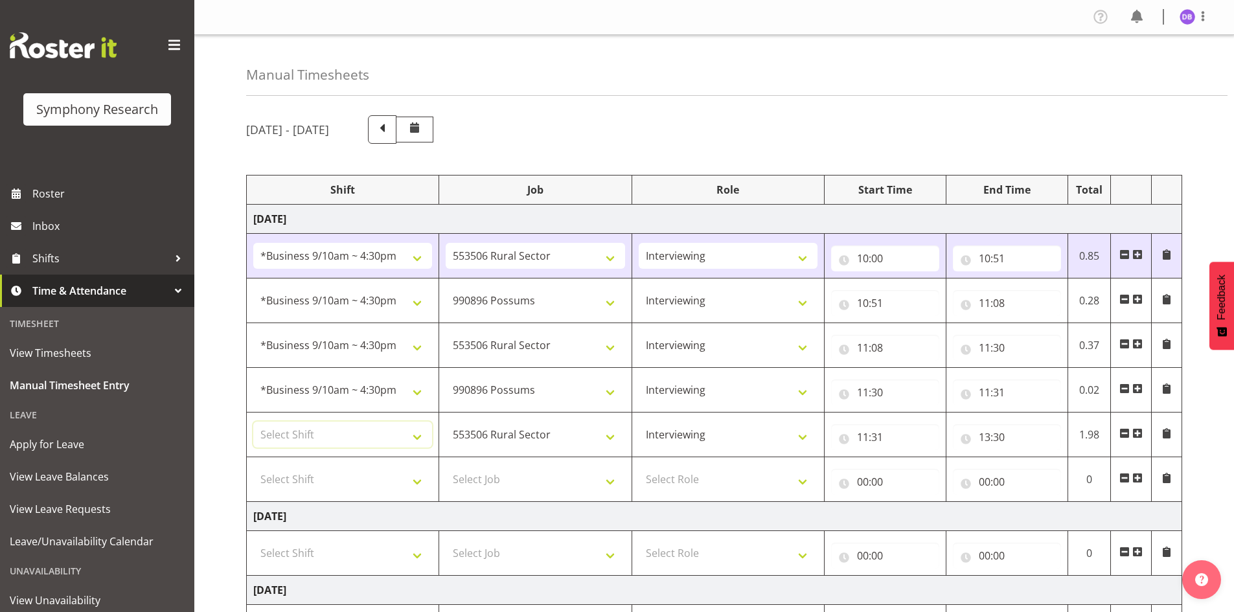
select select "26078"
click at [253, 422] on select "Select Shift !!Weekend Residential (Roster IT Shift Label) *Business 9/10am ~ 4…" at bounding box center [342, 435] width 179 height 26
click at [414, 483] on select "Select Shift !!Weekend Residential (Roster IT Shift Label) *Business 9/10am ~ 4…" at bounding box center [342, 479] width 179 height 26
select select "26078"
click at [253, 466] on select "Select Shift !!Weekend Residential (Roster IT Shift Label) *Business 9/10am ~ 4…" at bounding box center [342, 479] width 179 height 26
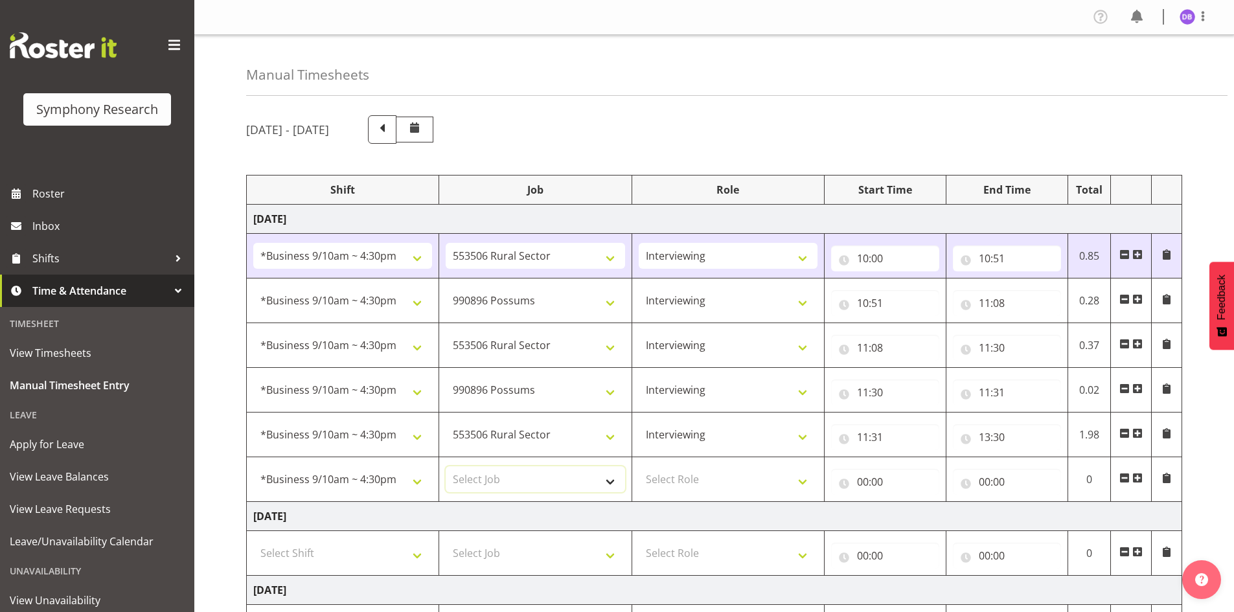
click at [606, 483] on select "Select Job 550060 IF Admin 553492 World Poll Aus Wave 2 Main 2025 553493 World …" at bounding box center [535, 479] width 179 height 26
select select "10633"
click at [446, 466] on select "Select Job 550060 IF Admin 553492 World Poll Aus Wave 2 Main 2025 553493 World …" at bounding box center [535, 479] width 179 height 26
click at [686, 476] on select "Select Role Briefing Interviewing" at bounding box center [728, 479] width 179 height 26
select select "47"
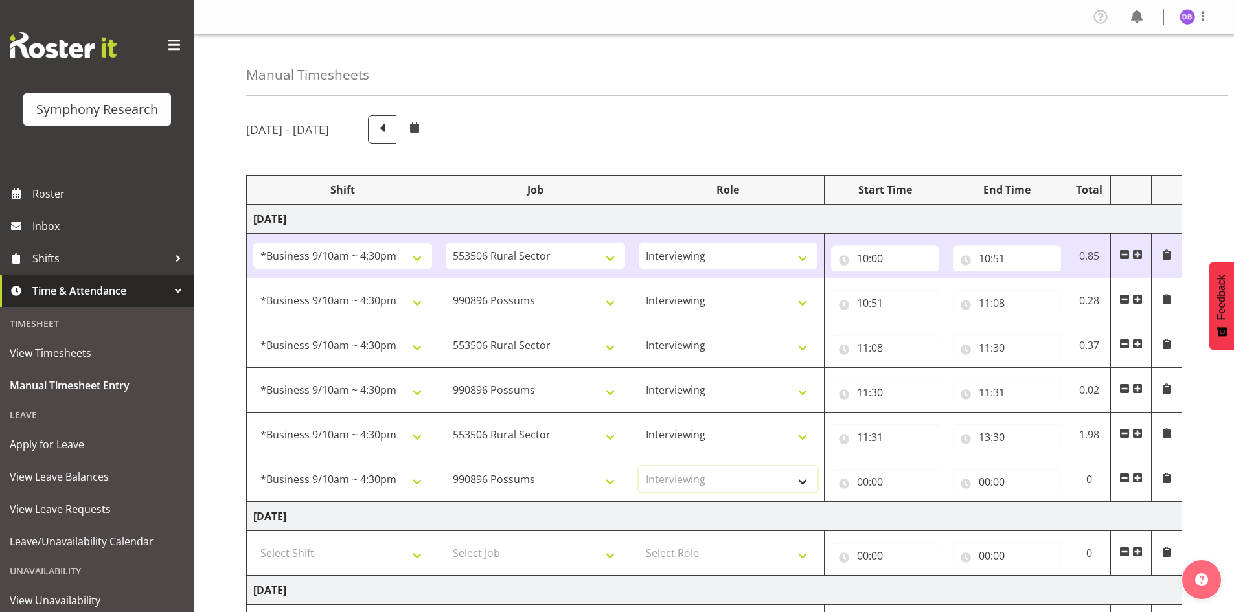
click at [639, 466] on select "Select Role Briefing Interviewing" at bounding box center [728, 479] width 179 height 26
click at [856, 477] on input "00:00" at bounding box center [885, 482] width 108 height 26
click at [911, 514] on select "00 01 02 03 04 05 06 07 08 09 10 11 12 13 14 15 16 17 18 19 20 21 22 23" at bounding box center [919, 516] width 29 height 26
select select "13"
click at [905, 503] on select "00 01 02 03 04 05 06 07 08 09 10 11 12 13 14 15 16 17 18 19 20 21 22 23" at bounding box center [919, 516] width 29 height 26
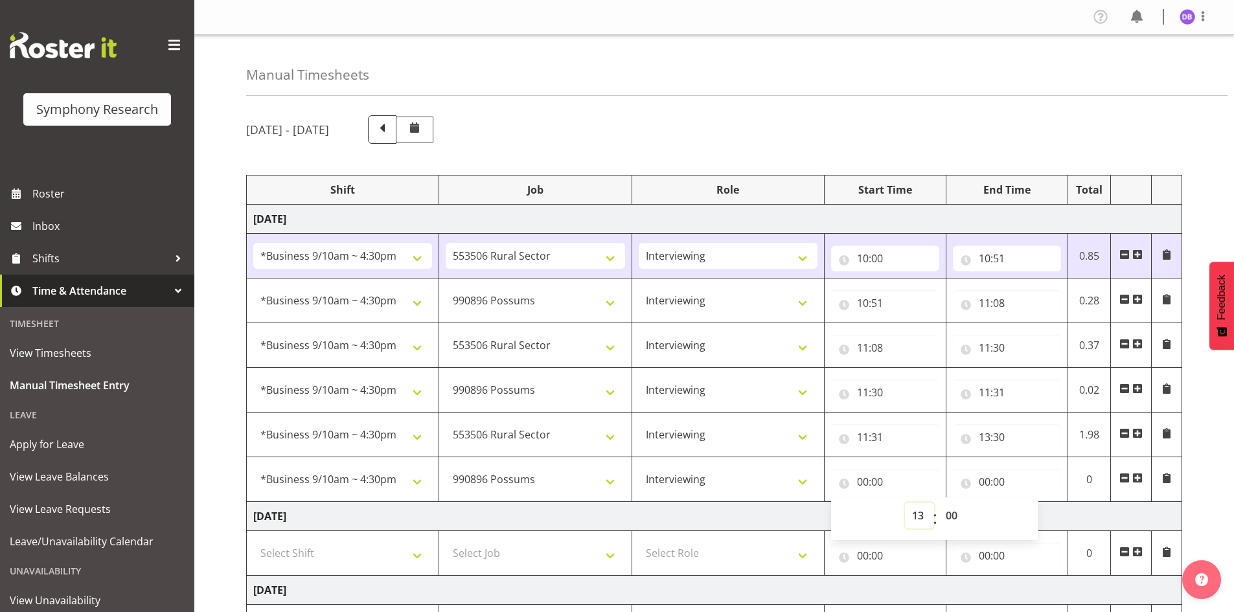
type input "13:00"
click at [951, 514] on select "00 01 02 03 04 05 06 07 08 09 10 11 12 13 14 15 16 17 18 19 20 21 22 23 24 25 2…" at bounding box center [952, 516] width 29 height 26
select select "30"
click at [938, 503] on select "00 01 02 03 04 05 06 07 08 09 10 11 12 13 14 15 16 17 18 19 20 21 22 23 24 25 2…" at bounding box center [952, 516] width 29 height 26
type input "13:30"
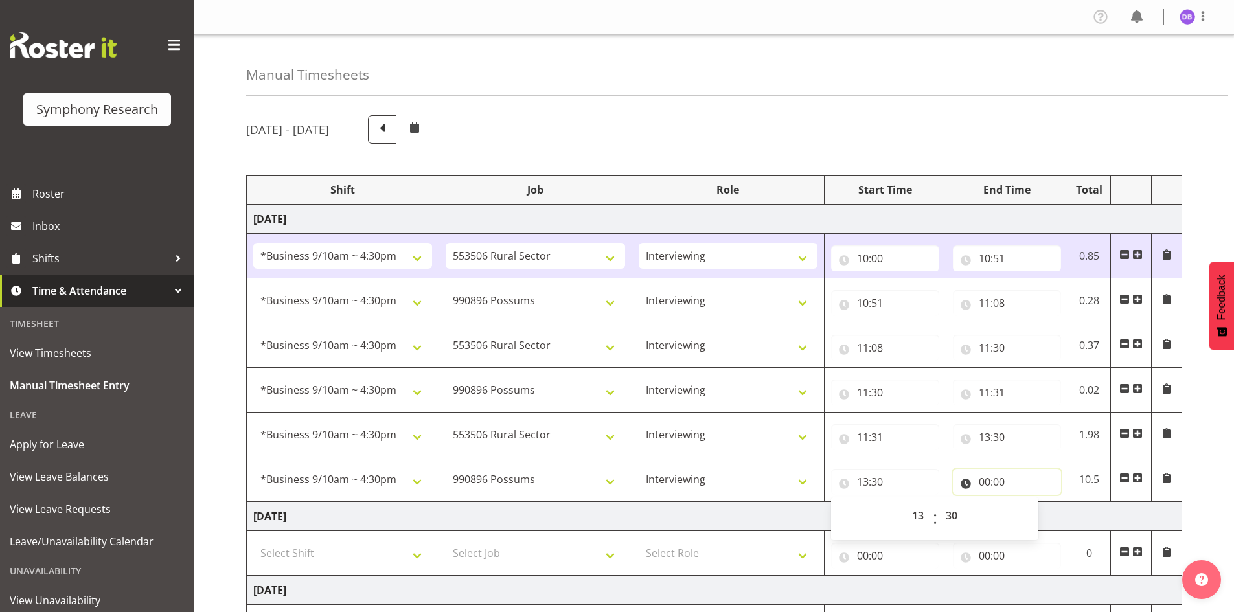
click at [982, 482] on input "00:00" at bounding box center [1007, 482] width 108 height 26
click at [1043, 515] on select "00 01 02 03 04 05 06 07 08 09 10 11 12 13 14 15 16 17 18 19 20 21 22 23" at bounding box center [1040, 516] width 29 height 26
select select "13"
click at [1026, 503] on select "00 01 02 03 04 05 06 07 08 09 10 11 12 13 14 15 16 17 18 19 20 21 22 23" at bounding box center [1040, 516] width 29 height 26
type input "13:00"
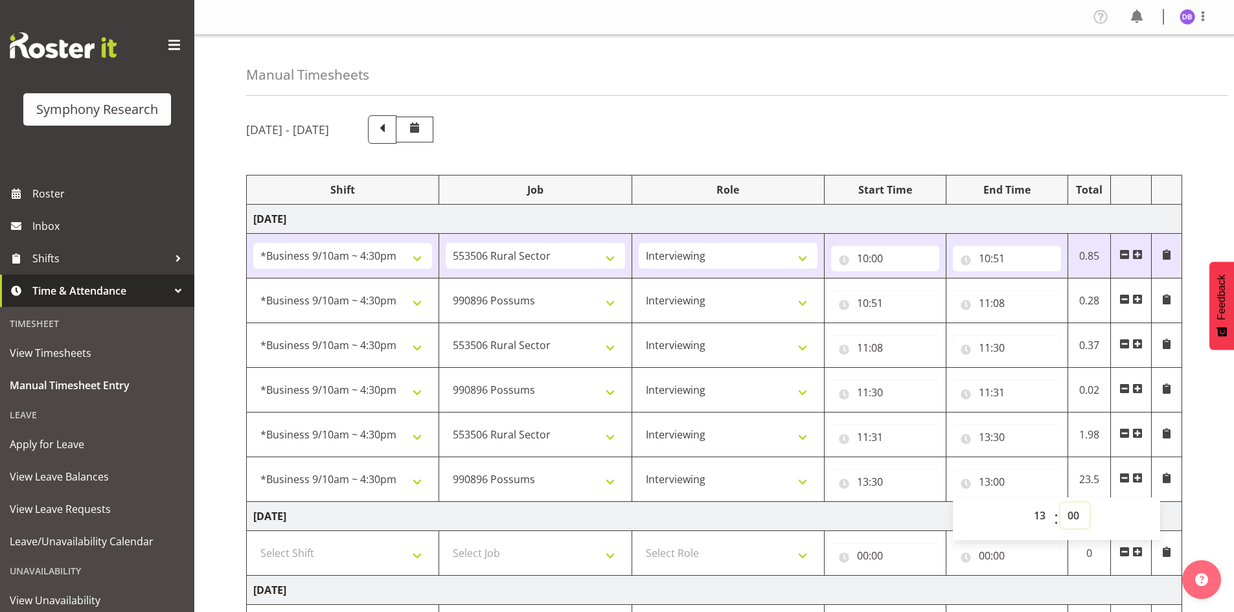
click at [1072, 513] on select "00 01 02 03 04 05 06 07 08 09 10 11 12 13 14 15 16 17 18 19 20 21 22 23 24 25 2…" at bounding box center [1074, 516] width 29 height 26
select select "31"
click at [1060, 503] on select "00 01 02 03 04 05 06 07 08 09 10 11 12 13 14 15 16 17 18 19 20 21 22 23 24 25 2…" at bounding box center [1074, 516] width 29 height 26
type input "13:31"
click at [1140, 478] on span at bounding box center [1137, 478] width 10 height 10
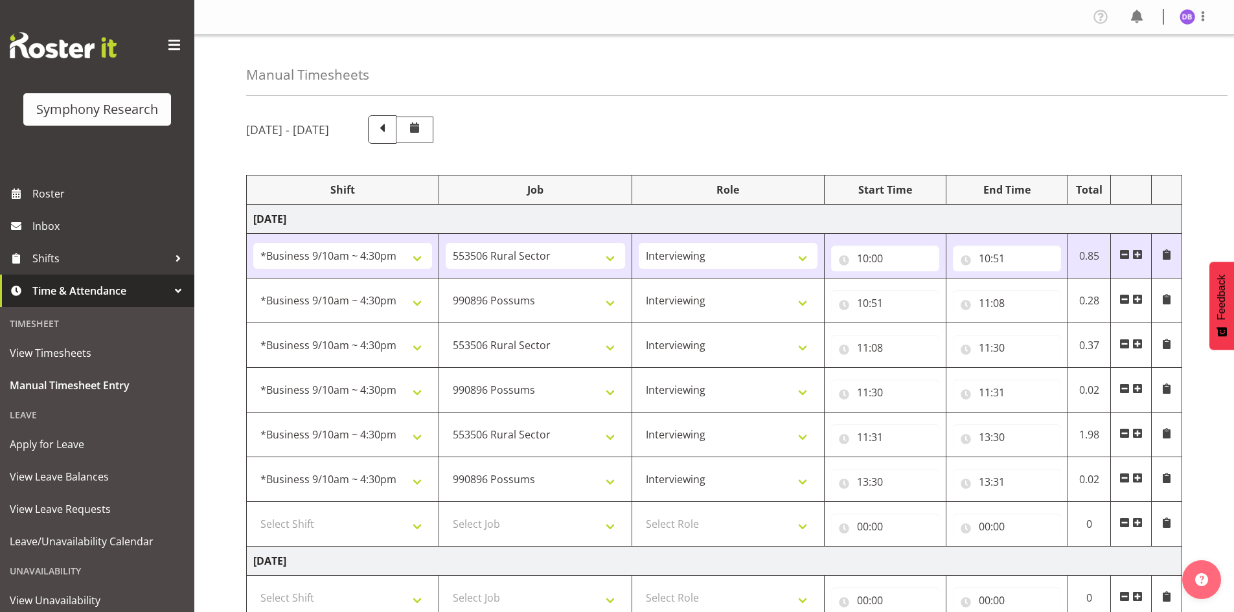
click at [1140, 478] on span at bounding box center [1137, 478] width 10 height 10
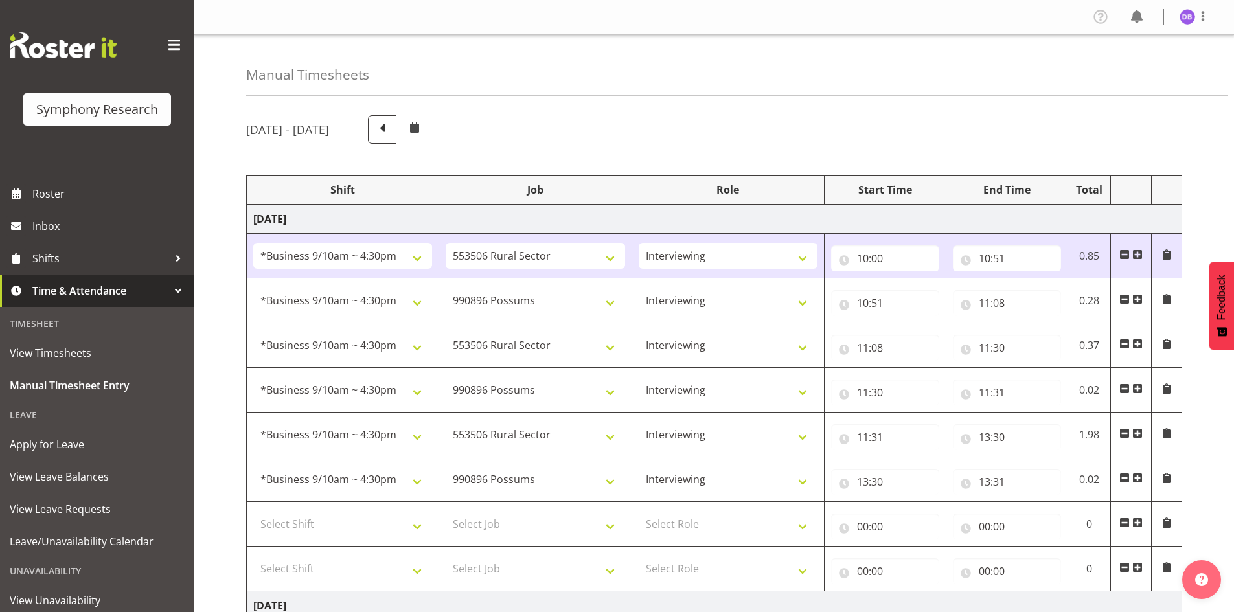
click at [1140, 478] on span at bounding box center [1137, 478] width 10 height 10
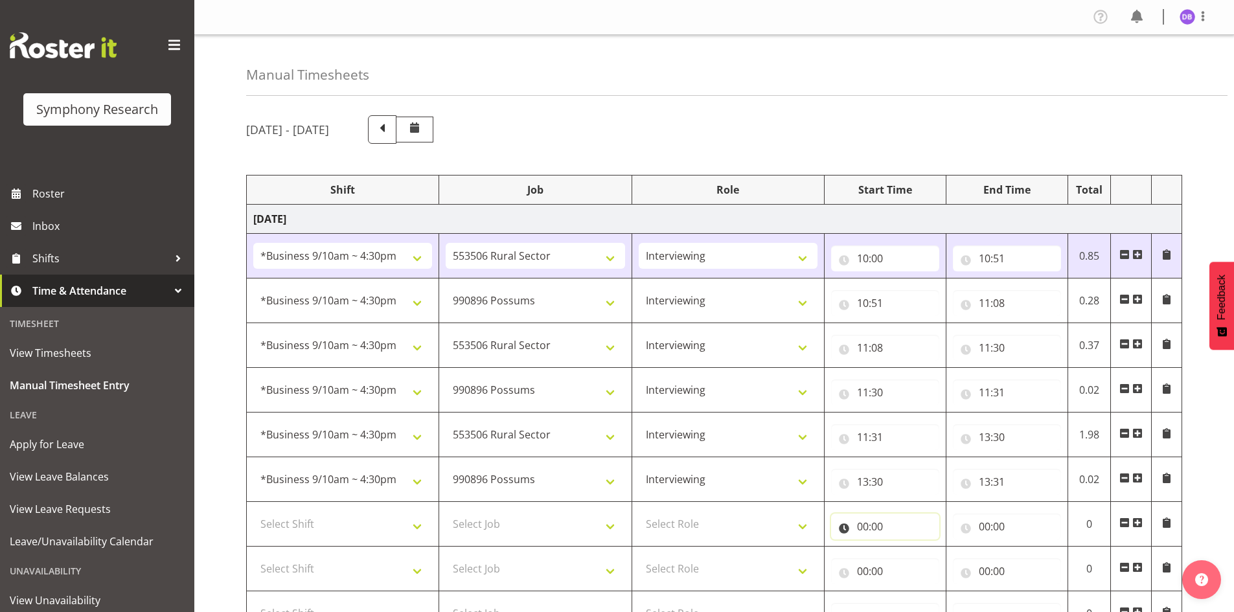
click at [860, 526] on input "00:00" at bounding box center [885, 527] width 108 height 26
click at [919, 556] on select "00 01 02 03 04 05 06 07 08 09 10 11 12 13 14 15 16 17 18 19 20 21 22 23" at bounding box center [919, 560] width 29 height 26
select select "13"
click at [905, 547] on select "00 01 02 03 04 05 06 07 08 09 10 11 12 13 14 15 16 17 18 19 20 21 22 23" at bounding box center [919, 560] width 29 height 26
type input "13:00"
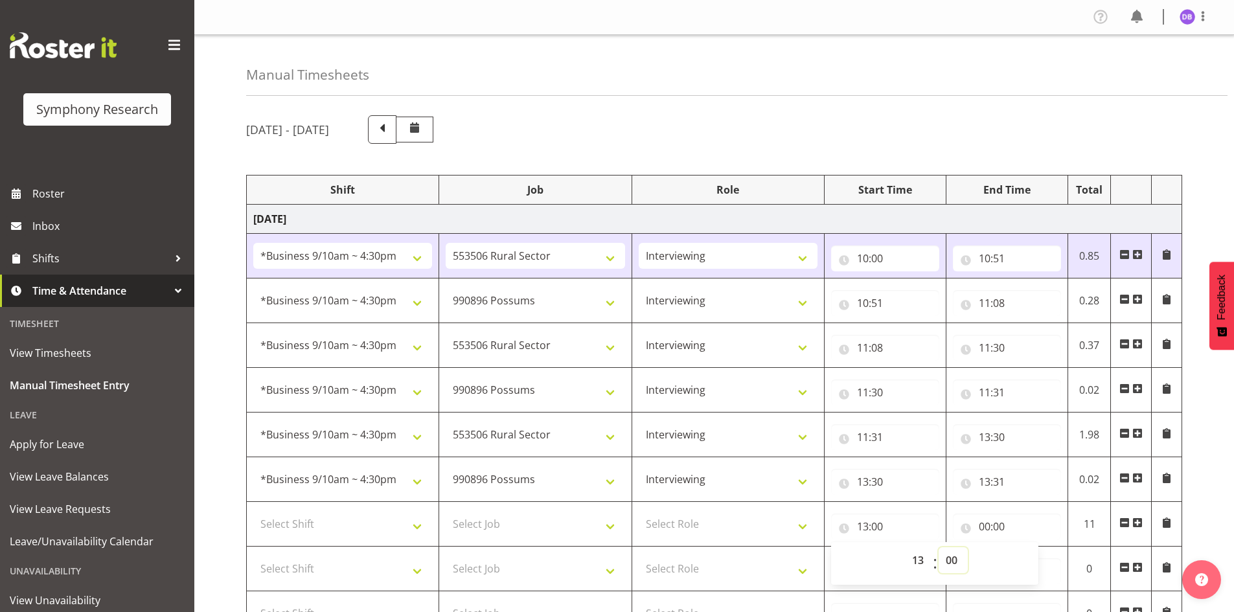
click at [953, 554] on select "00 01 02 03 04 05 06 07 08 09 10 11 12 13 14 15 16 17 18 19 20 21 22 23 24 25 2…" at bounding box center [952, 560] width 29 height 26
select select "31"
click at [938, 547] on select "00 01 02 03 04 05 06 07 08 09 10 11 12 13 14 15 16 17 18 19 20 21 22 23 24 25 2…" at bounding box center [952, 560] width 29 height 26
type input "13:31"
click at [993, 526] on input "00:00" at bounding box center [1007, 527] width 108 height 26
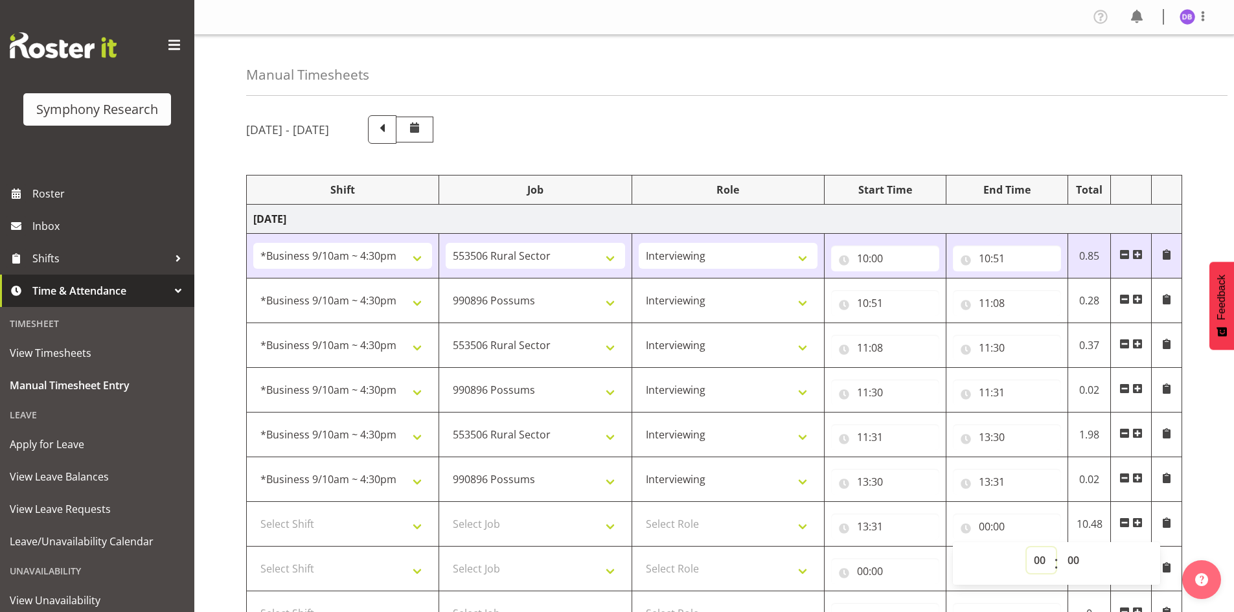
click at [1030, 557] on select "00 01 02 03 04 05 06 07 08 09 10 11 12 13 14 15 16 17 18 19 20 21 22 23" at bounding box center [1040, 560] width 29 height 26
select select "14"
click at [1026, 547] on select "00 01 02 03 04 05 06 07 08 09 10 11 12 13 14 15 16 17 18 19 20 21 22 23" at bounding box center [1040, 560] width 29 height 26
type input "14:00"
click at [1074, 560] on select "00 01 02 03 04 05 06 07 08 09 10 11 12 13 14 15 16 17 18 19 20 21 22 23 24 25 2…" at bounding box center [1074, 560] width 29 height 26
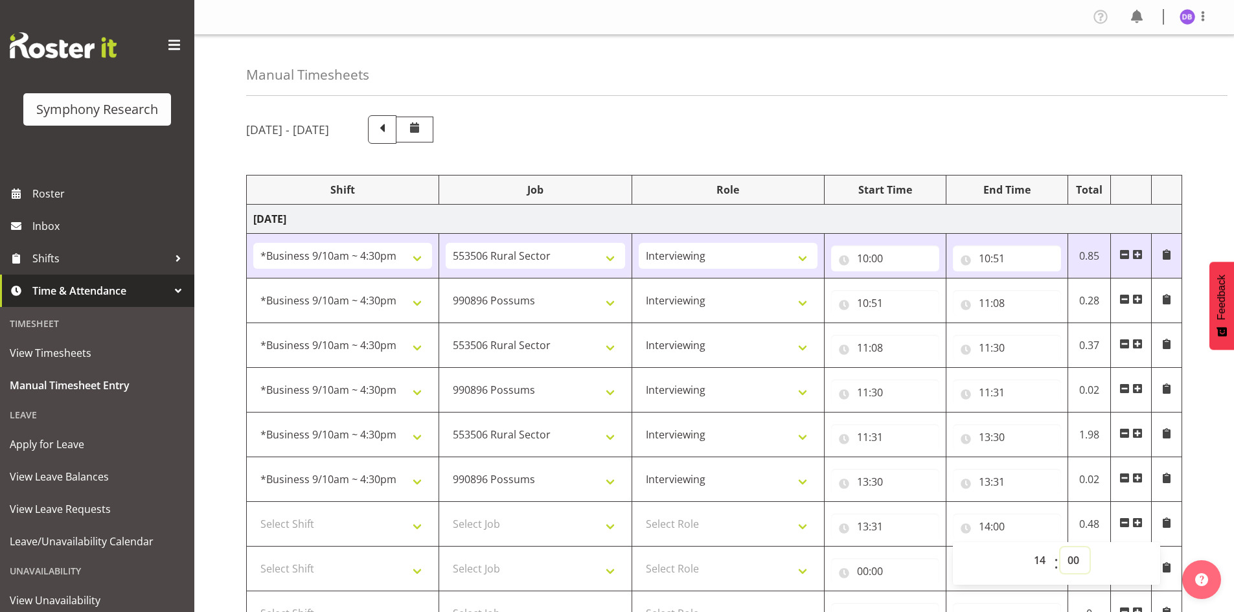
select select "5"
click at [1060, 547] on select "00 01 02 03 04 05 06 07 08 09 10 11 12 13 14 15 16 17 18 19 20 21 22 23 24 25 2…" at bounding box center [1074, 560] width 29 height 26
type input "14:05"
click at [800, 524] on select "Select Role Briefing Interviewing" at bounding box center [728, 524] width 179 height 26
select select "47"
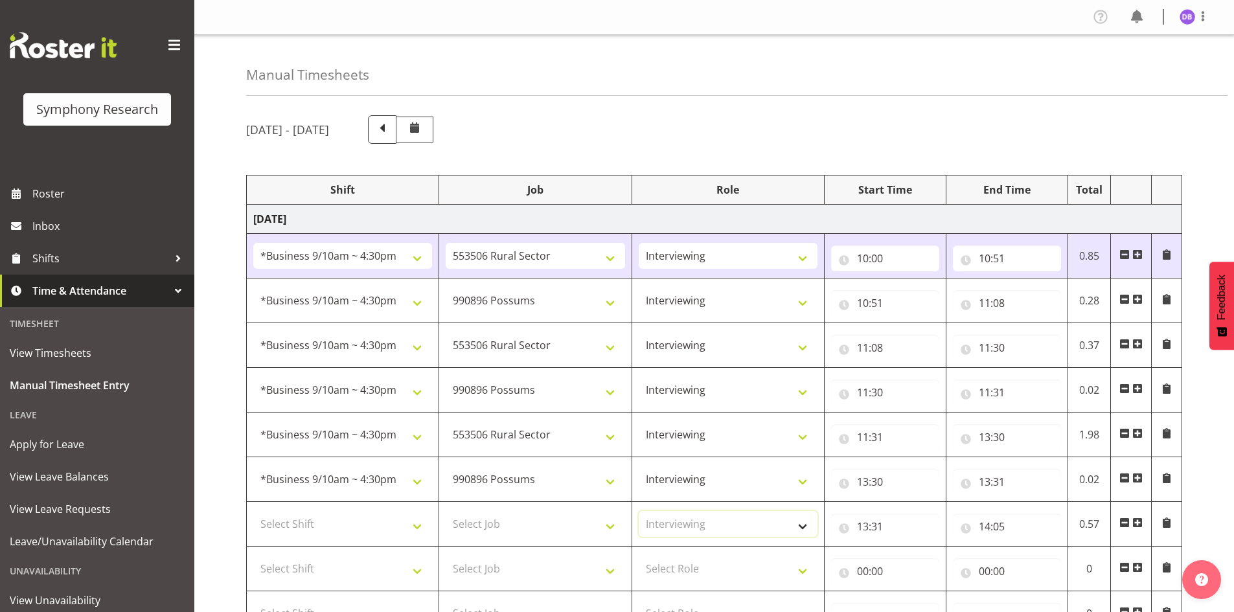
click at [639, 511] on select "Select Role Briefing Interviewing" at bounding box center [728, 524] width 179 height 26
click at [604, 522] on select "Select Job 550060 IF Admin 553492 World Poll Aus Wave 2 Main 2025 553493 World …" at bounding box center [535, 524] width 179 height 26
select select "10587"
click at [446, 511] on select "Select Job 550060 IF Admin 553492 World Poll Aus Wave 2 Main 2025 553493 World …" at bounding box center [535, 524] width 179 height 26
click at [415, 524] on select "Select Shift !!Weekend Residential (Roster IT Shift Label) *Business 9/10am ~ 4…" at bounding box center [342, 524] width 179 height 26
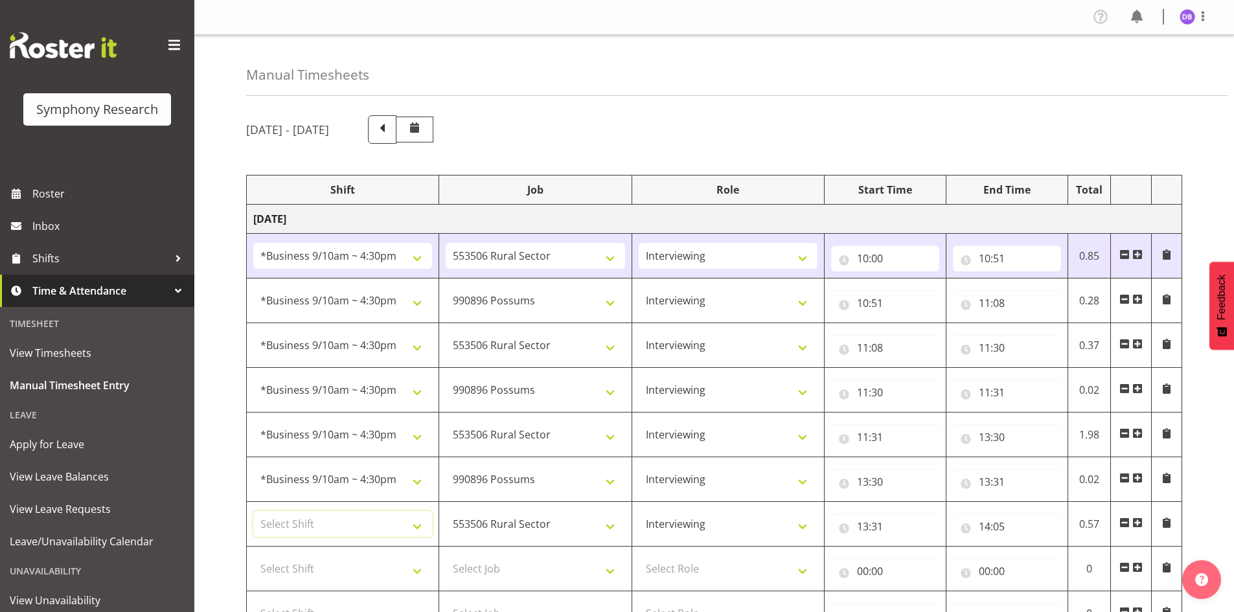
select select "26078"
click at [253, 511] on select "Select Shift !!Weekend Residential (Roster IT Shift Label) *Business 9/10am ~ 4…" at bounding box center [342, 524] width 179 height 26
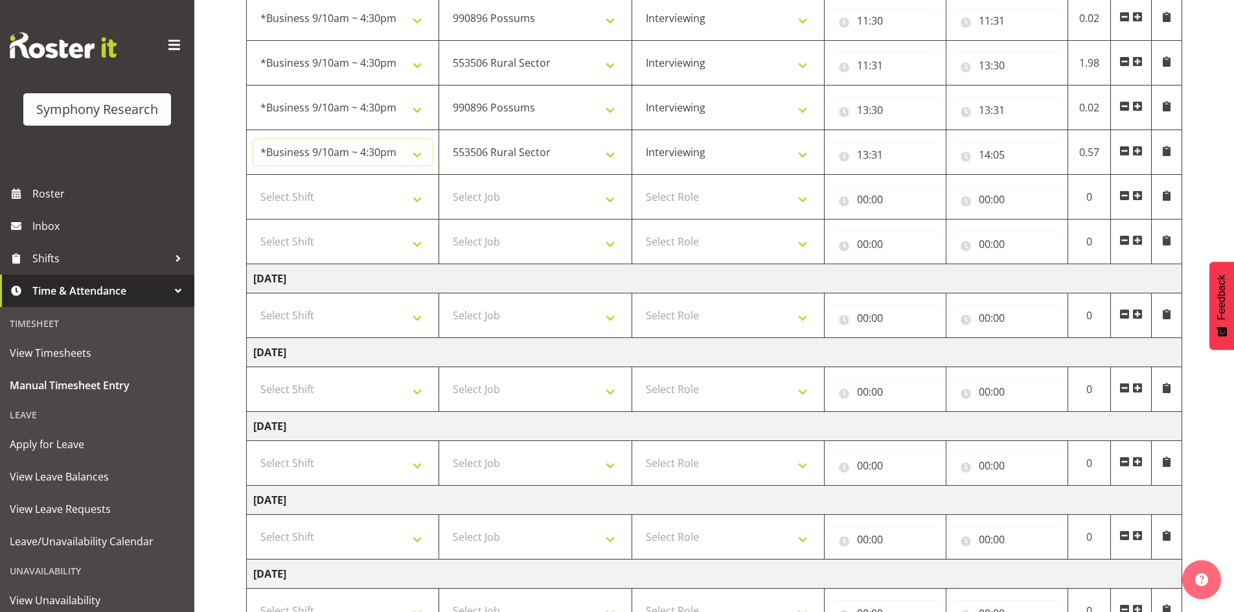
scroll to position [402, 0]
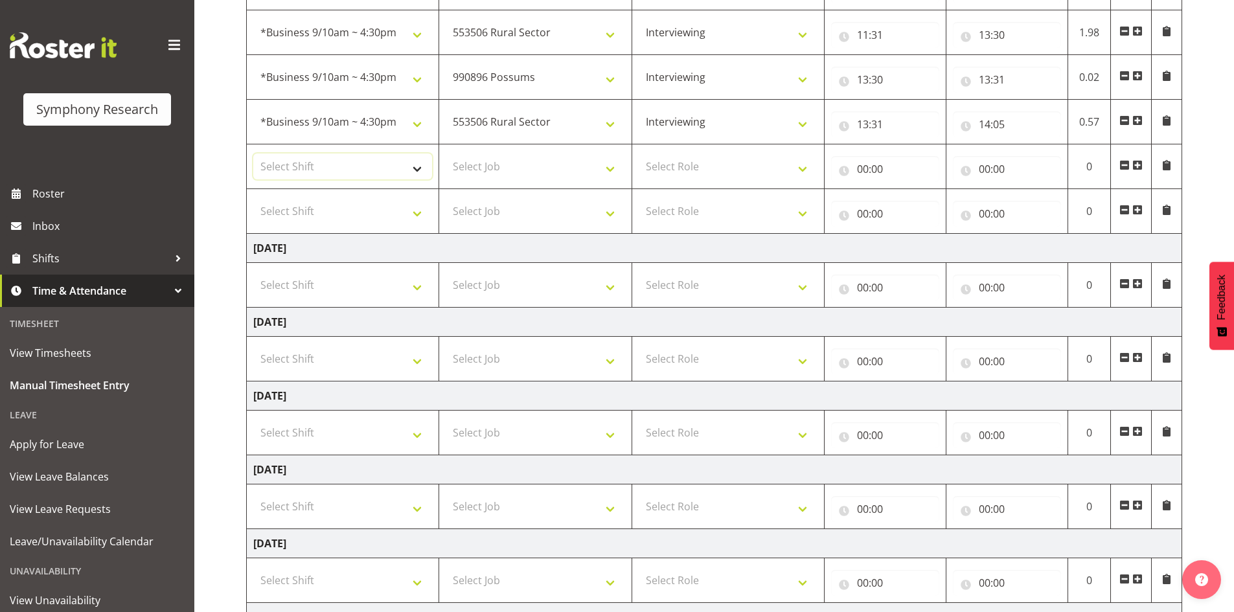
click at [418, 168] on select "Select Shift !!Weekend Residential (Roster IT Shift Label) *Business 9/10am ~ 4…" at bounding box center [342, 166] width 179 height 26
select select "48116"
click at [253, 153] on select "Select Shift !!Weekend Residential (Roster IT Shift Label) *Business 9/10am ~ 4…" at bounding box center [342, 166] width 179 height 26
click at [606, 170] on select "Select Job 550060 IF Admin 553492 World Poll Aus Wave 2 Main 2025 553493 World …" at bounding box center [535, 166] width 179 height 26
select select "10631"
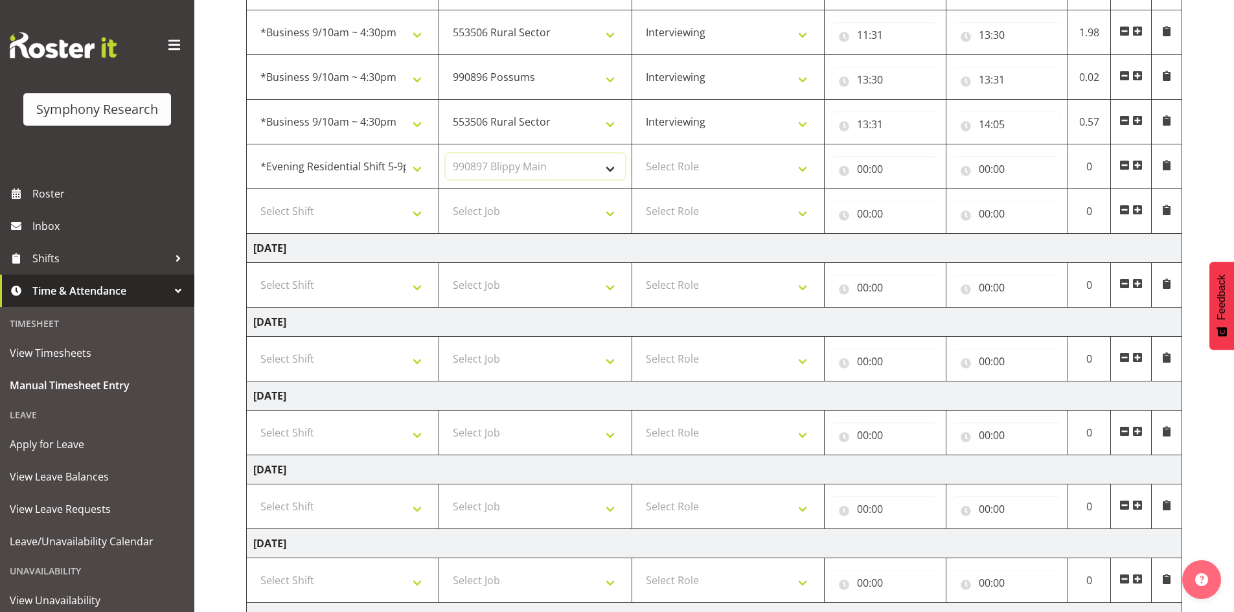
click at [446, 153] on select "Select Job 550060 IF Admin 553492 World Poll Aus Wave 2 Main 2025 553493 World …" at bounding box center [535, 166] width 179 height 26
click at [802, 167] on select "Select Role Briefing Interviewing" at bounding box center [728, 166] width 179 height 26
select select "297"
click at [639, 153] on select "Select Role Briefing Interviewing" at bounding box center [728, 166] width 179 height 26
click at [863, 168] on input "00:00" at bounding box center [885, 169] width 108 height 26
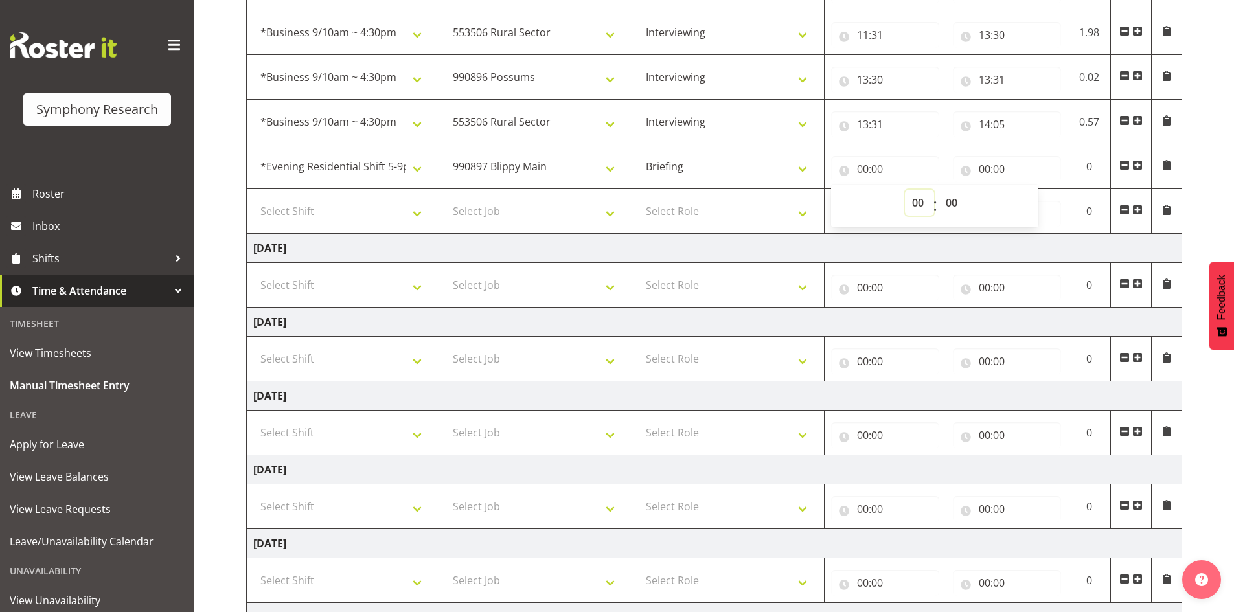
click at [918, 202] on select "00 01 02 03 04 05 06 07 08 09 10 11 12 13 14 15 16 17 18 19 20 21 22 23" at bounding box center [919, 203] width 29 height 26
select select "17"
click at [905, 190] on select "00 01 02 03 04 05 06 07 08 09 10 11 12 13 14 15 16 17 18 19 20 21 22 23" at bounding box center [919, 203] width 29 height 26
type input "17:00"
click at [987, 170] on input "00:00" at bounding box center [1007, 169] width 108 height 26
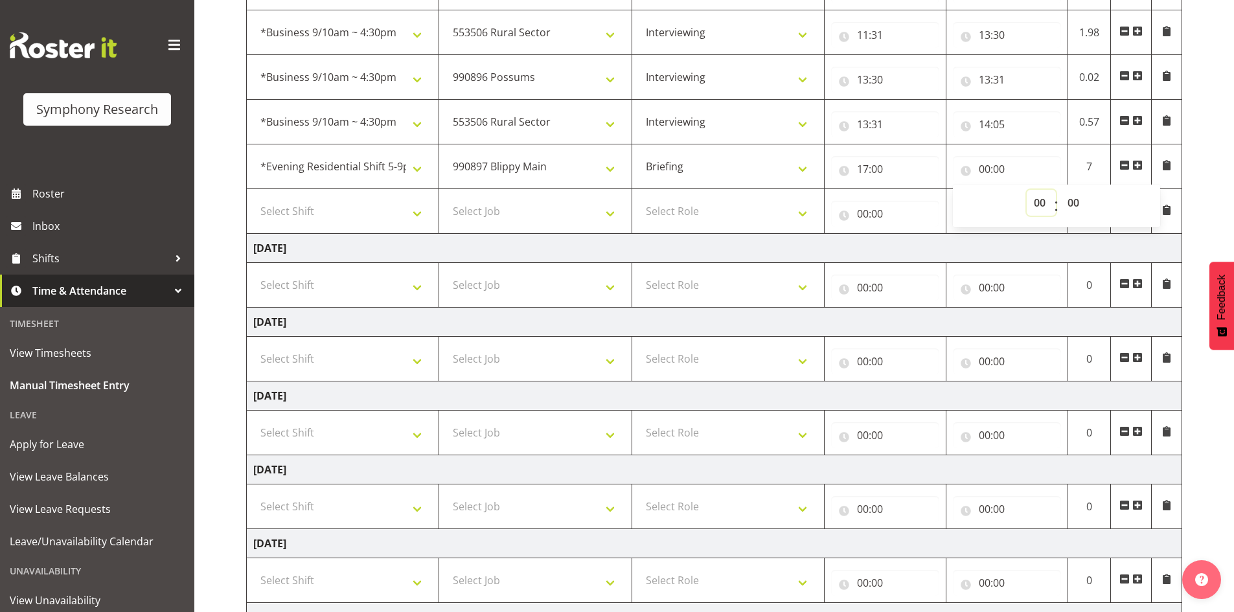
click at [1041, 199] on select "00 01 02 03 04 05 06 07 08 09 10 11 12 13 14 15 16 17 18 19 20 21 22 23" at bounding box center [1040, 203] width 29 height 26
select select "18"
click at [1026, 190] on select "00 01 02 03 04 05 06 07 08 09 10 11 12 13 14 15 16 17 18 19 20 21 22 23" at bounding box center [1040, 203] width 29 height 26
type input "18:00"
click at [1073, 207] on select "00 01 02 03 04 05 06 07 08 09 10 11 12 13 14 15 16 17 18 19 20 21 22 23 24 25 2…" at bounding box center [1074, 203] width 29 height 26
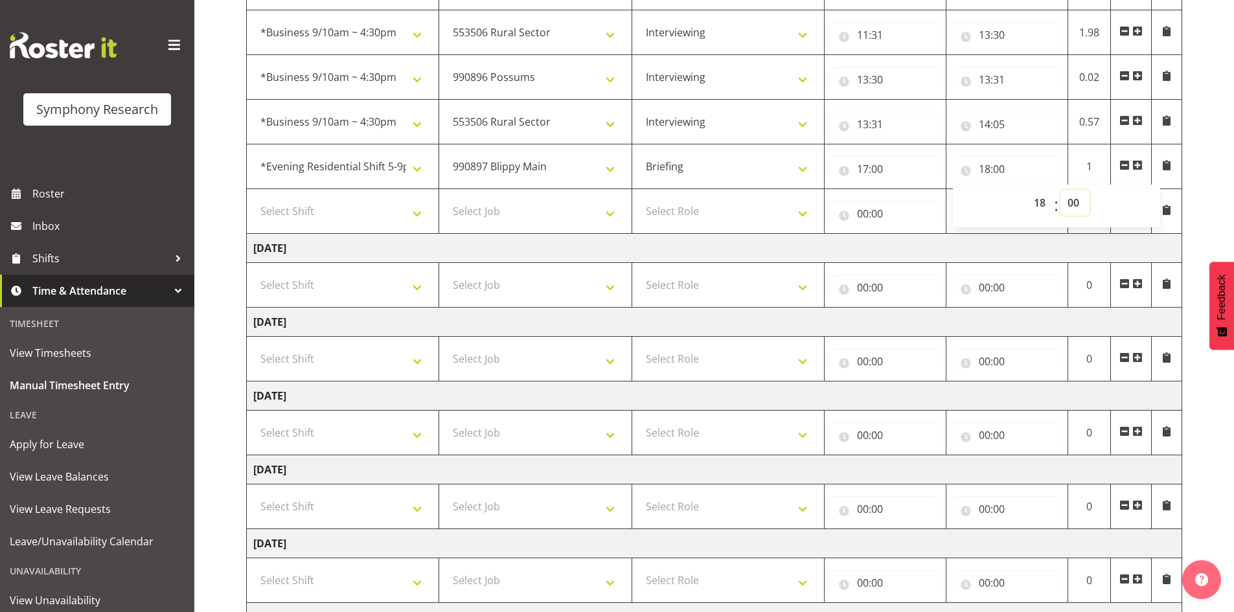
select select "33"
type input "18:33"
click at [912, 231] on td "00:00 00 01 02 03 04 05 06 07 08 09 10 11 12 13 14 15 16 17 18 19 20 21 22 23 :…" at bounding box center [885, 211] width 122 height 45
click at [427, 214] on select "Select Shift !!Weekend Residential (Roster IT Shift Label) *Business 9/10am ~ 4…" at bounding box center [342, 211] width 179 height 26
select select "48116"
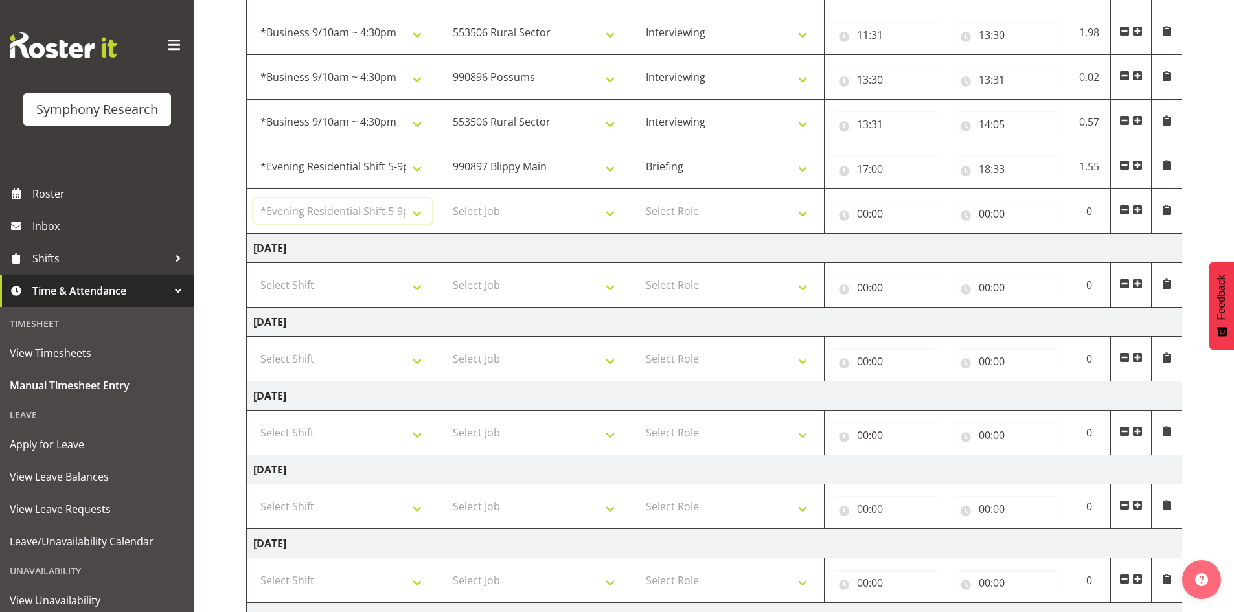
click at [253, 198] on select "Select Shift !!Weekend Residential (Roster IT Shift Label) *Business 9/10am ~ 4…" at bounding box center [342, 211] width 179 height 26
click at [611, 212] on select "Select Job 550060 IF Admin 553492 World Poll Aus Wave 2 Main 2025 553493 World …" at bounding box center [535, 211] width 179 height 26
select select "10499"
click at [446, 198] on select "Select Job 550060 IF Admin 553492 World Poll Aus Wave 2 Main 2025 553493 World …" at bounding box center [535, 211] width 179 height 26
click at [799, 214] on select "Select Role Briefing Interviewing" at bounding box center [728, 211] width 179 height 26
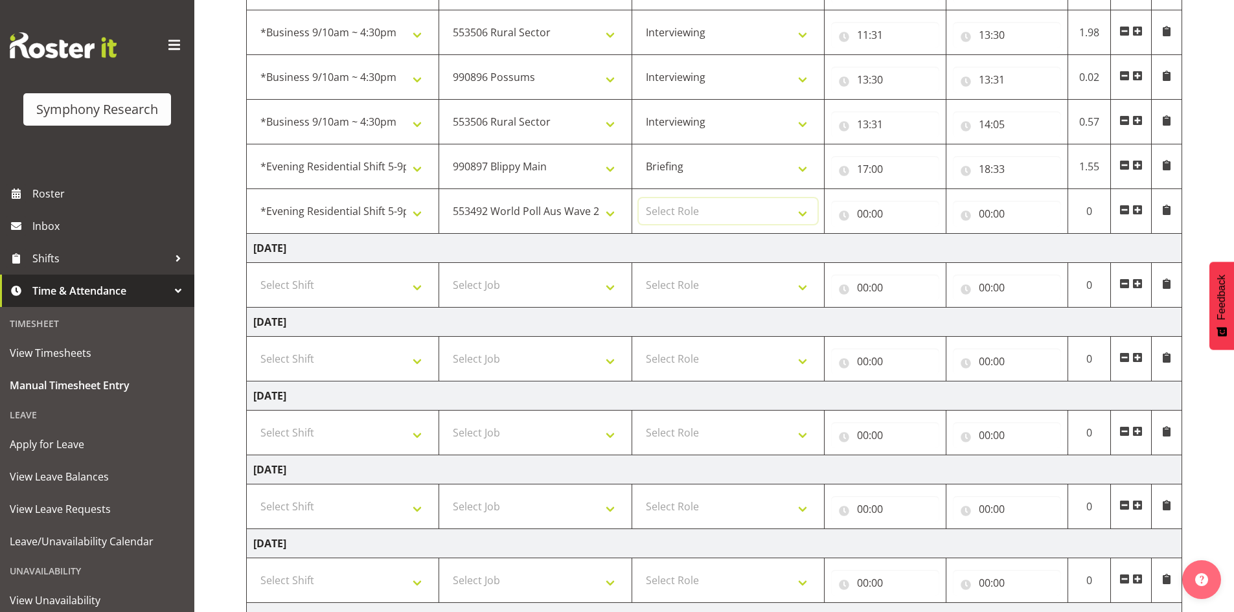
select select "47"
click at [639, 198] on select "Select Role Briefing Interviewing" at bounding box center [728, 211] width 179 height 26
click at [874, 211] on input "00:00" at bounding box center [885, 214] width 108 height 26
click at [924, 247] on select "00 01 02 03 04 05 06 07 08 09 10 11 12 13 14 15 16 17 18 19 20 21 22 23" at bounding box center [919, 247] width 29 height 26
select select "17"
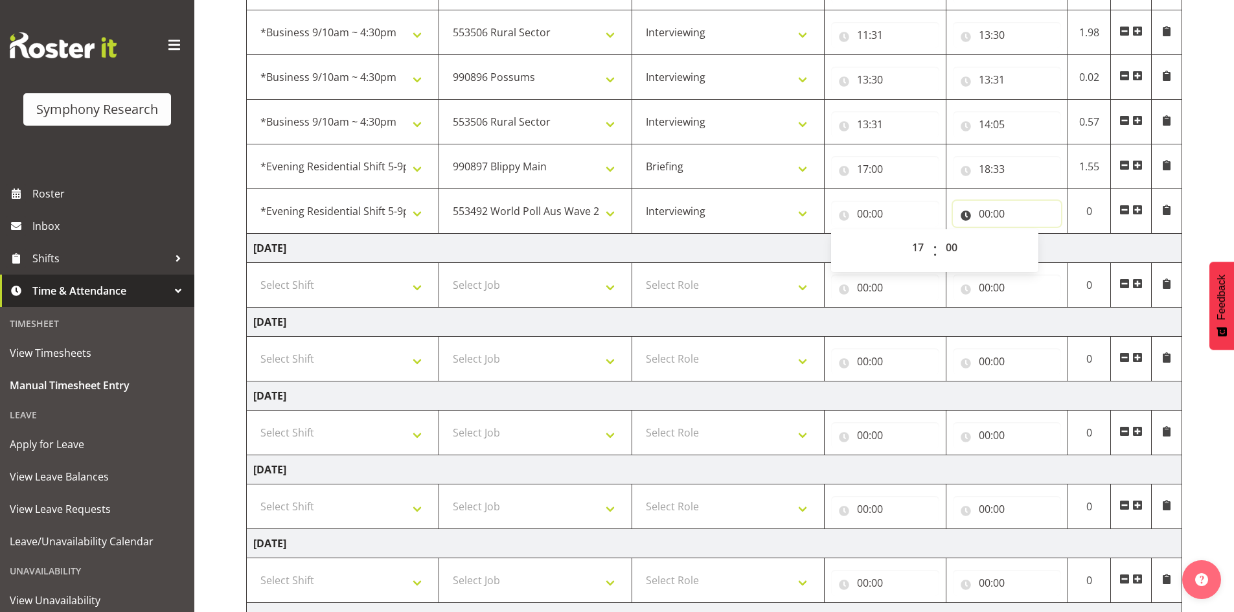
click at [991, 212] on input "00:00" at bounding box center [1007, 214] width 108 height 26
type input "17:00"
click at [861, 214] on input "17:00" at bounding box center [885, 214] width 108 height 26
click at [920, 249] on select "00 01 02 03 04 05 06 07 08 09 10 11 12 13 14 15 16 17 18 19 20 21 22 23" at bounding box center [919, 247] width 29 height 26
click at [918, 244] on select "00 01 02 03 04 05 06 07 08 09 10 11 12 13 14 15 16 17 18 19 20 21 22 23" at bounding box center [919, 247] width 29 height 26
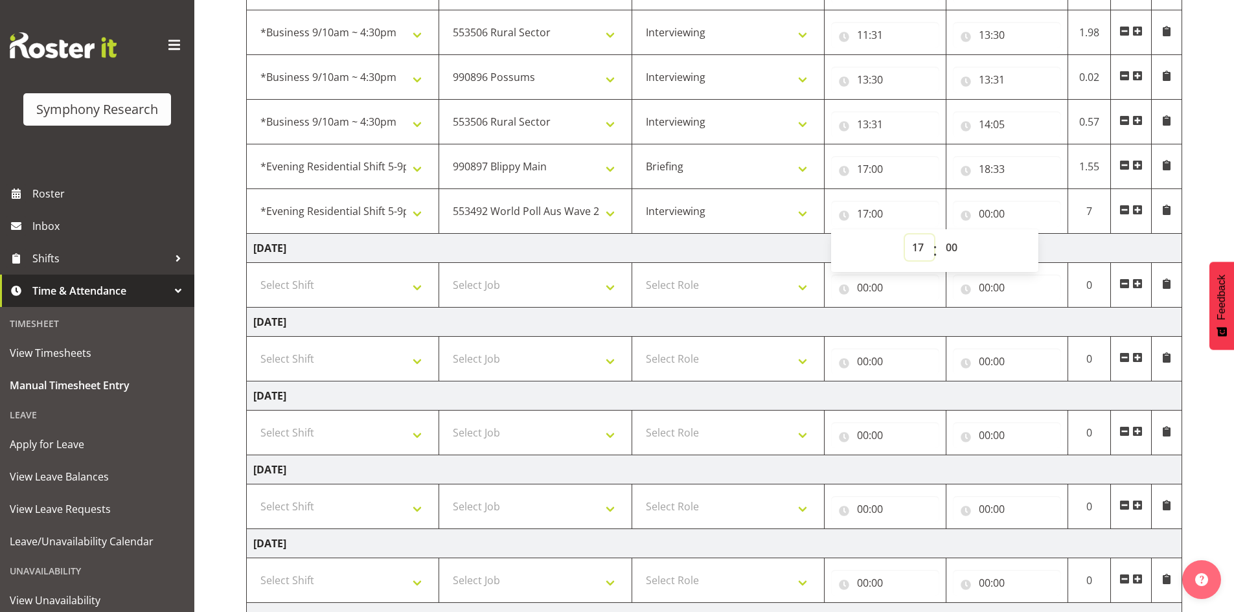
click at [918, 244] on select "00 01 02 03 04 05 06 07 08 09 10 11 12 13 14 15 16 17 18 19 20 21 22 23" at bounding box center [919, 247] width 29 height 26
click at [912, 247] on select "00 01 02 03 04 05 06 07 08 09 10 11 12 13 14 15 16 17 18 19 20 21 22 23" at bounding box center [919, 247] width 29 height 26
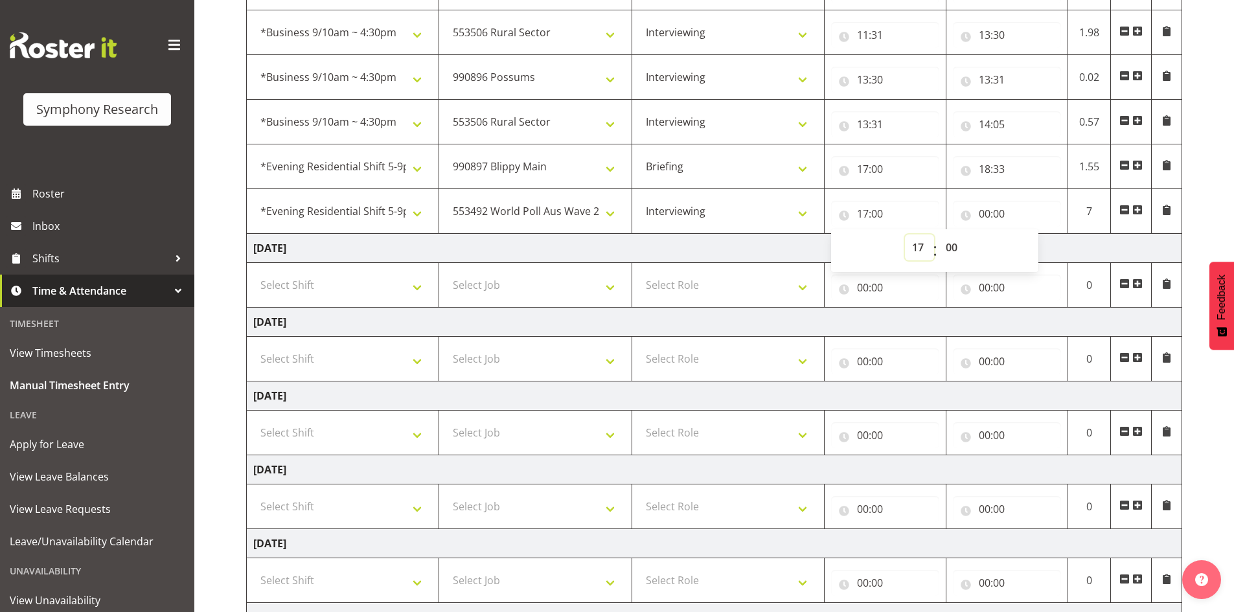
select select "18"
click at [905, 234] on select "00 01 02 03 04 05 06 07 08 09 10 11 12 13 14 15 16 17 18 19 20 21 22 23" at bounding box center [919, 247] width 29 height 26
type input "18:00"
click at [951, 246] on select "00 01 02 03 04 05 06 07 08 09 10 11 12 13 14 15 16 17 18 19 20 21 22 23 24 25 2…" at bounding box center [952, 247] width 29 height 26
select select "33"
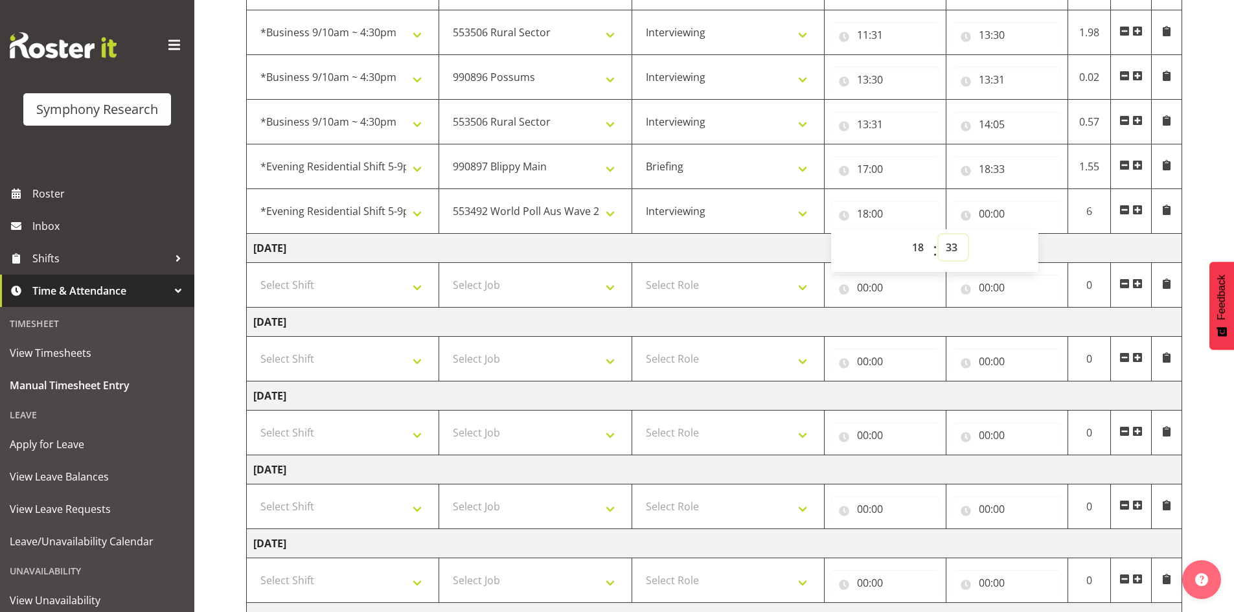
click at [938, 234] on select "00 01 02 03 04 05 06 07 08 09 10 11 12 13 14 15 16 17 18 19 20 21 22 23 24 25 2…" at bounding box center [952, 247] width 29 height 26
type input "18:33"
click at [992, 217] on input "00:00" at bounding box center [1007, 214] width 108 height 26
click at [1037, 246] on select "00 01 02 03 04 05 06 07 08 09 10 11 12 13 14 15 16 17 18 19 20 21 22 23" at bounding box center [1040, 247] width 29 height 26
select select "20"
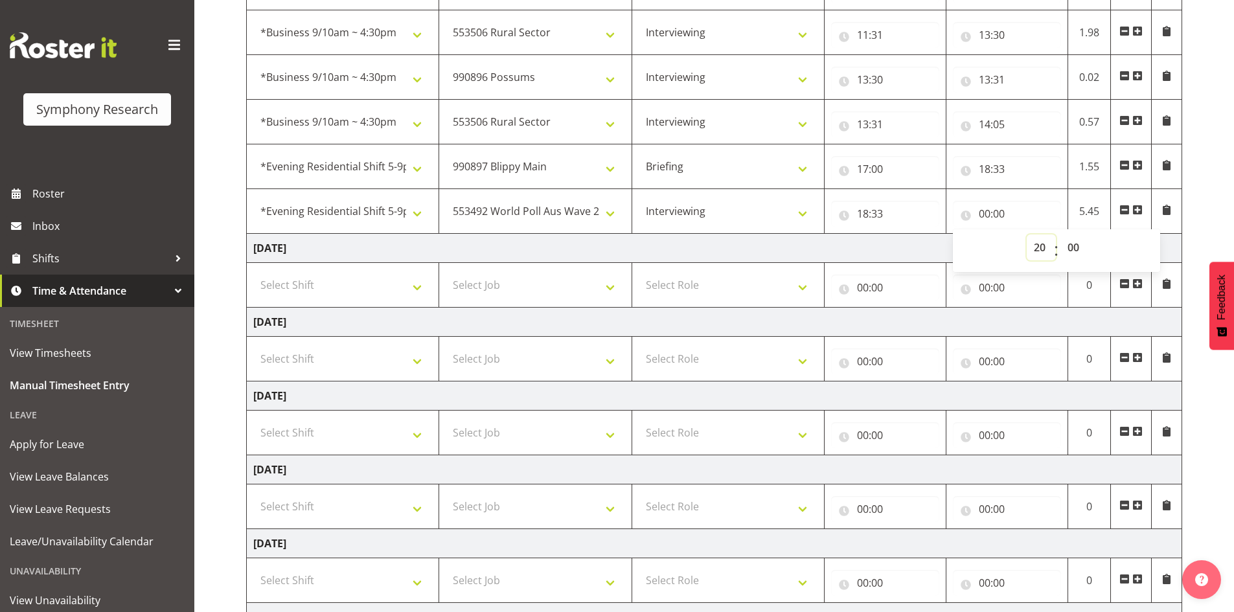
click at [1026, 234] on select "00 01 02 03 04 05 06 07 08 09 10 11 12 13 14 15 16 17 18 19 20 21 22 23" at bounding box center [1040, 247] width 29 height 26
type input "20:00"
click at [1074, 245] on select "00 01 02 03 04 05 06 07 08 09 10 11 12 13 14 15 16 17 18 19 20 21 22 23 24 25 2…" at bounding box center [1074, 247] width 29 height 26
select select "43"
click at [1060, 234] on select "00 01 02 03 04 05 06 07 08 09 10 11 12 13 14 15 16 17 18 19 20 21 22 23 24 25 2…" at bounding box center [1074, 247] width 29 height 26
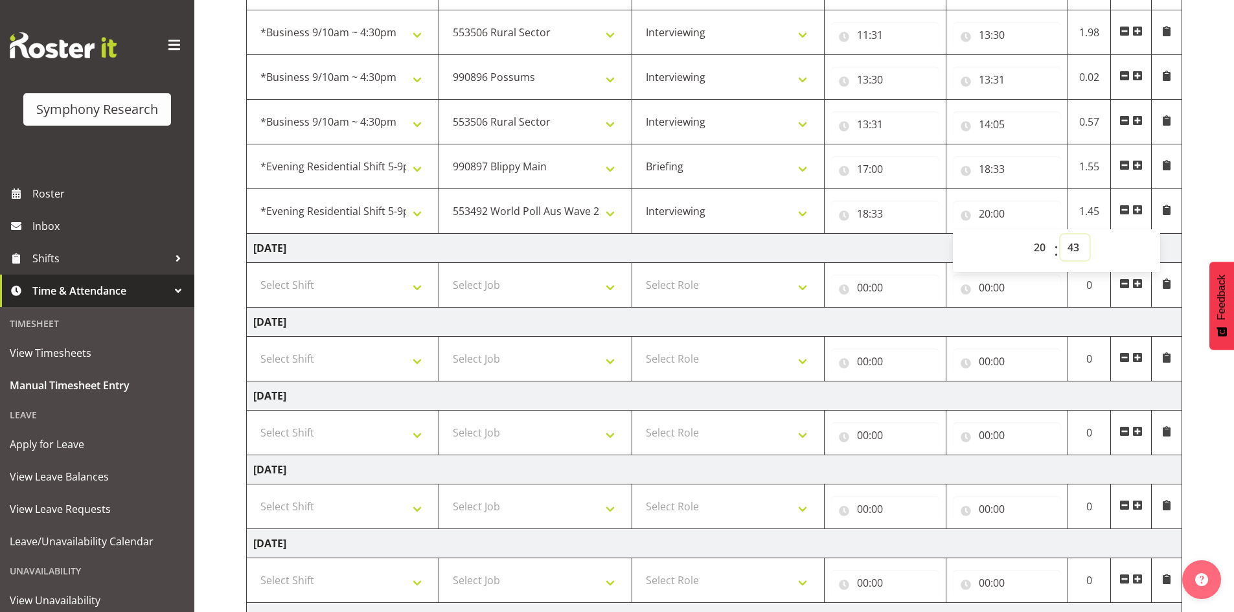
type input "20:43"
click at [1225, 225] on div "[DATE] - [DATE] Shift Job Role Start Time End Time Total [DATE] !!Weekend Resid…" at bounding box center [740, 226] width 988 height 1046
click at [1138, 207] on span at bounding box center [1137, 210] width 10 height 10
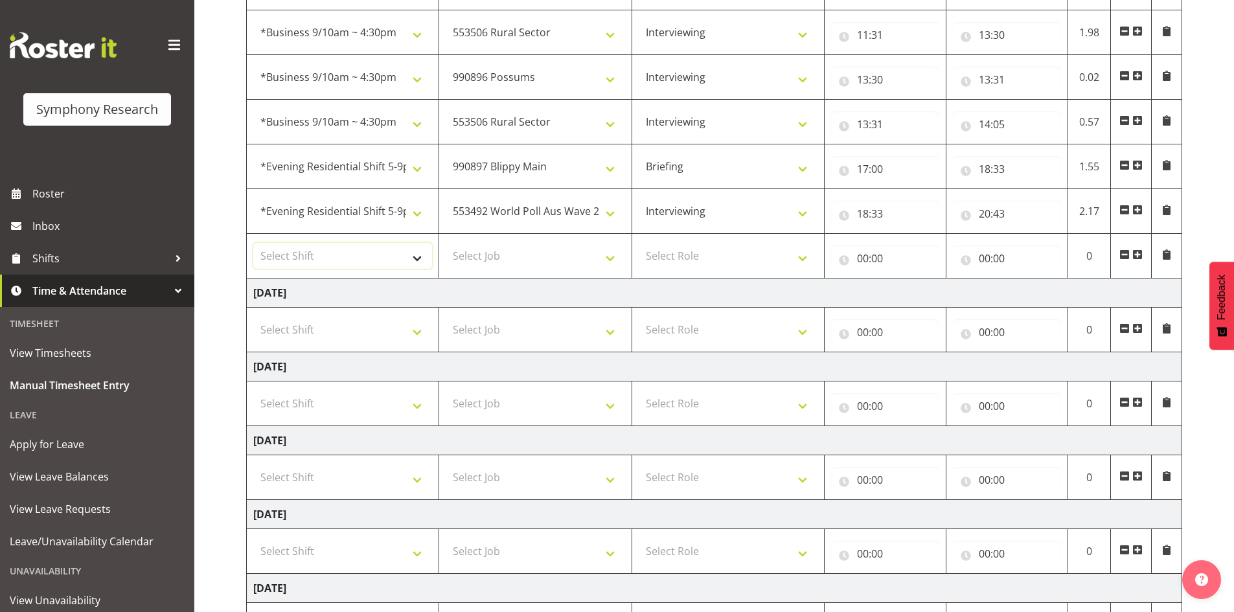
click at [414, 256] on select "Select Shift !!Weekend Residential (Roster IT Shift Label) *Business 9/10am ~ 4…" at bounding box center [342, 256] width 179 height 26
select select "48116"
click at [253, 243] on select "Select Shift !!Weekend Residential (Roster IT Shift Label) *Business 9/10am ~ 4…" at bounding box center [342, 256] width 179 height 26
click at [606, 261] on select "Select Job 550060 IF Admin 553492 World Poll Aus Wave 2 Main 2025 553493 World …" at bounding box center [535, 256] width 179 height 26
click at [446, 243] on select "Select Job 550060 IF Admin 553492 World Poll Aus Wave 2 Main 2025 553493 World …" at bounding box center [535, 256] width 179 height 26
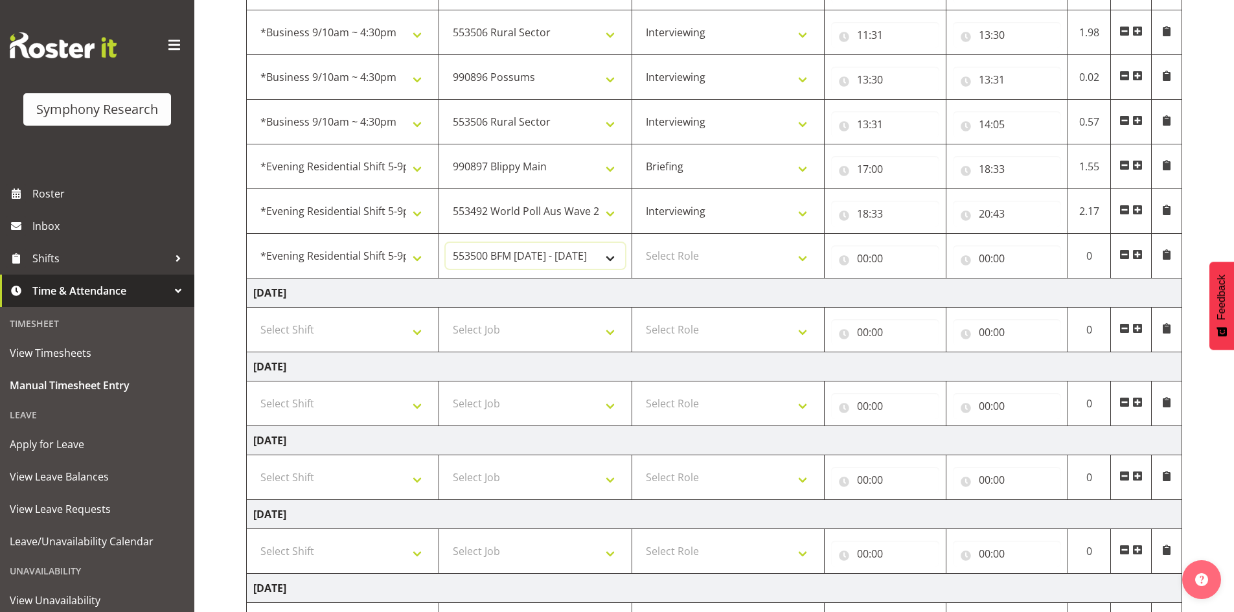
click at [609, 256] on select "550060 IF Admin 553492 World Poll Aus Wave 2 Main 2025 553493 World Poll NZ Wav…" at bounding box center [535, 256] width 179 height 26
select select "10499"
click at [446, 243] on select "550060 IF Admin 553492 World Poll Aus Wave 2 Main 2025 553493 World Poll NZ Wav…" at bounding box center [535, 256] width 179 height 26
click at [805, 258] on select "Select Role Briefing Interviewing" at bounding box center [728, 256] width 179 height 26
select select "47"
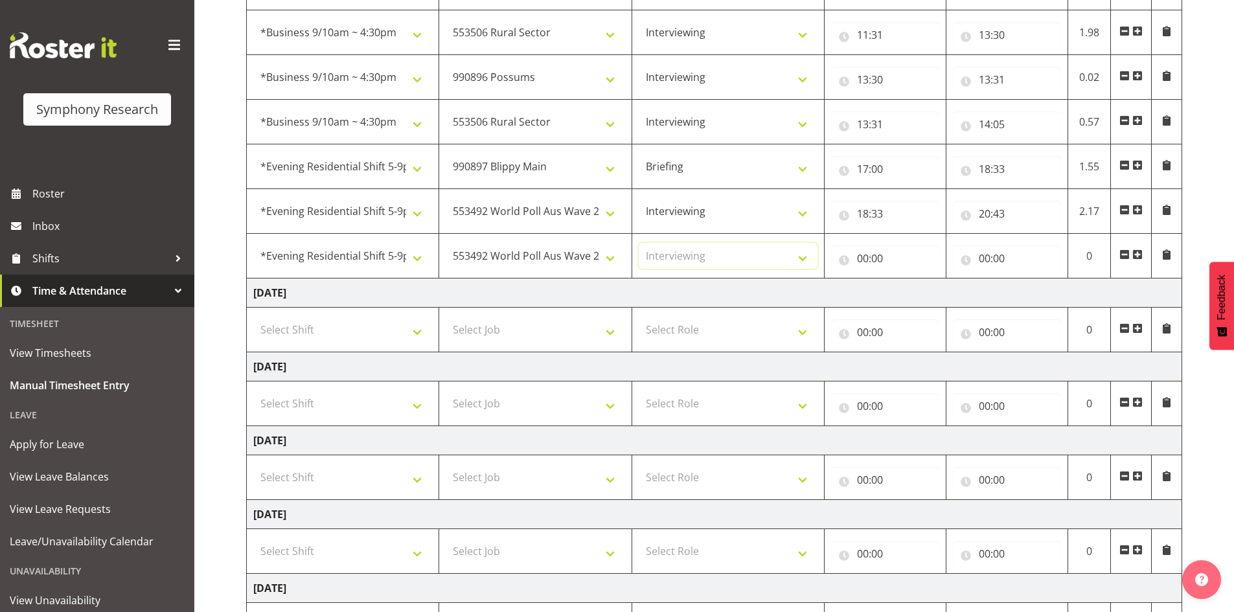
click at [639, 243] on select "Select Role Briefing Interviewing" at bounding box center [728, 256] width 179 height 26
click at [859, 256] on input "00:00" at bounding box center [885, 258] width 108 height 26
click at [915, 296] on select "00 01 02 03 04 05 06 07 08 09 10 11 12 13 14 15 16 17 18 19 20 21 22 23" at bounding box center [919, 292] width 29 height 26
select select "21"
click at [905, 279] on select "00 01 02 03 04 05 06 07 08 09 10 11 12 13 14 15 16 17 18 19 20 21 22 23" at bounding box center [919, 292] width 29 height 26
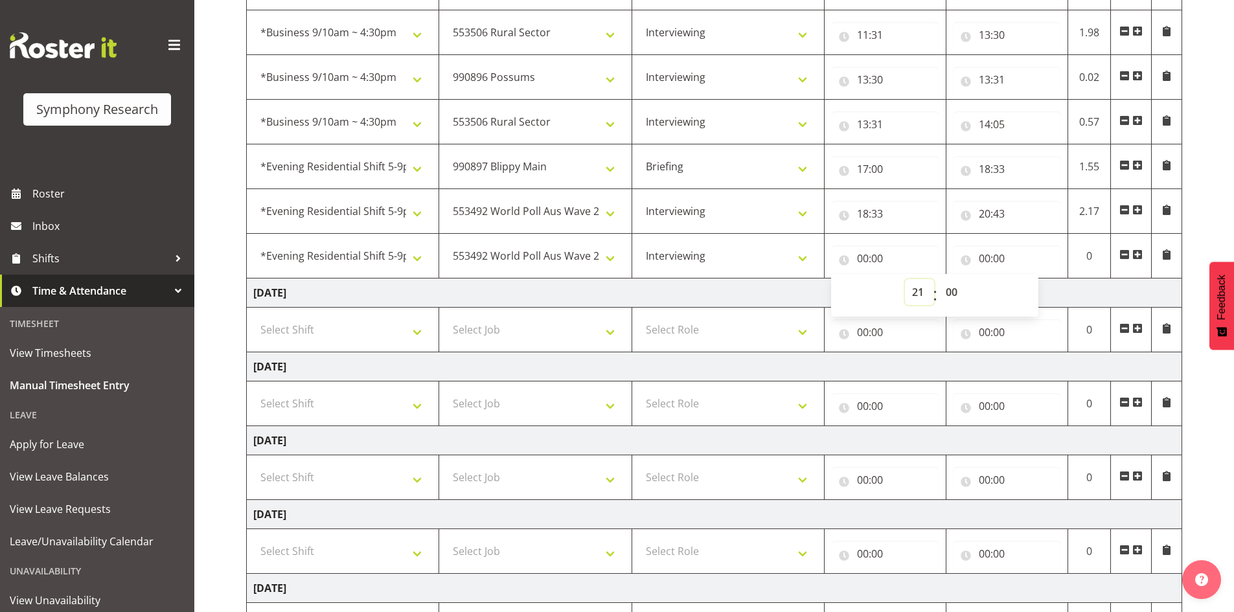
type input "21:00"
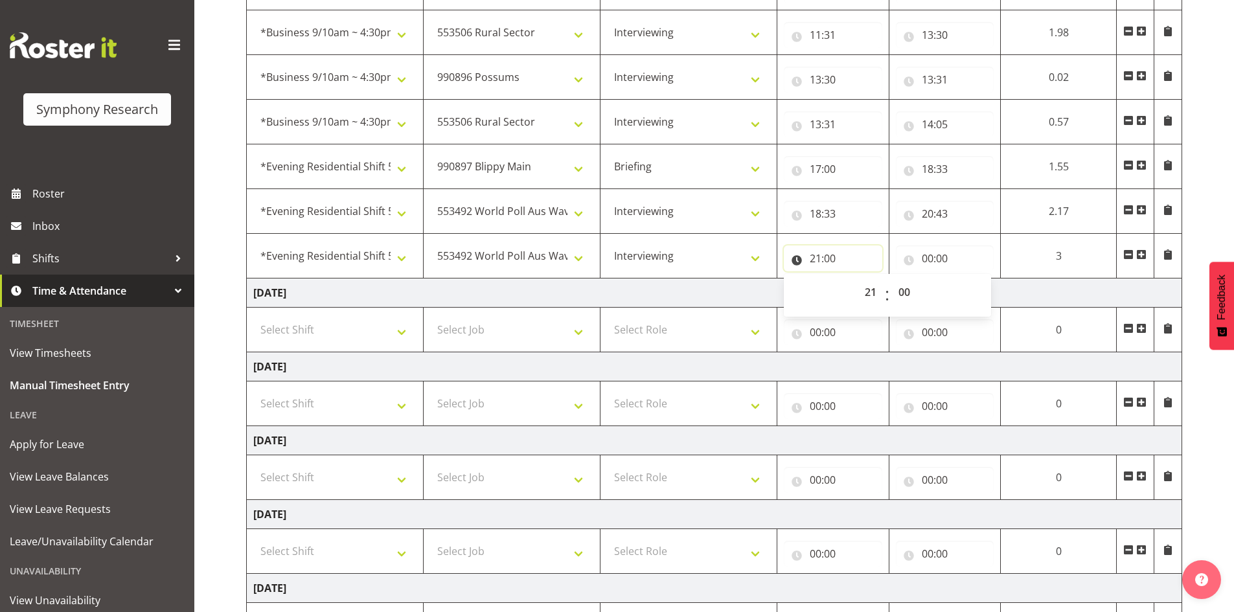
click at [832, 256] on input "21:00" at bounding box center [833, 258] width 98 height 26
click at [836, 258] on input "21:00" at bounding box center [833, 258] width 98 height 26
click at [903, 298] on select "00 01 02 03 04 05 06 07 08 09 10 11 12 13 14 15 16 17 18 19 20 21 22 23 24 25 2…" at bounding box center [905, 292] width 29 height 26
select select "11"
click at [891, 279] on select "00 01 02 03 04 05 06 07 08 09 10 11 12 13 14 15 16 17 18 19 20 21 22 23 24 25 2…" at bounding box center [905, 292] width 29 height 26
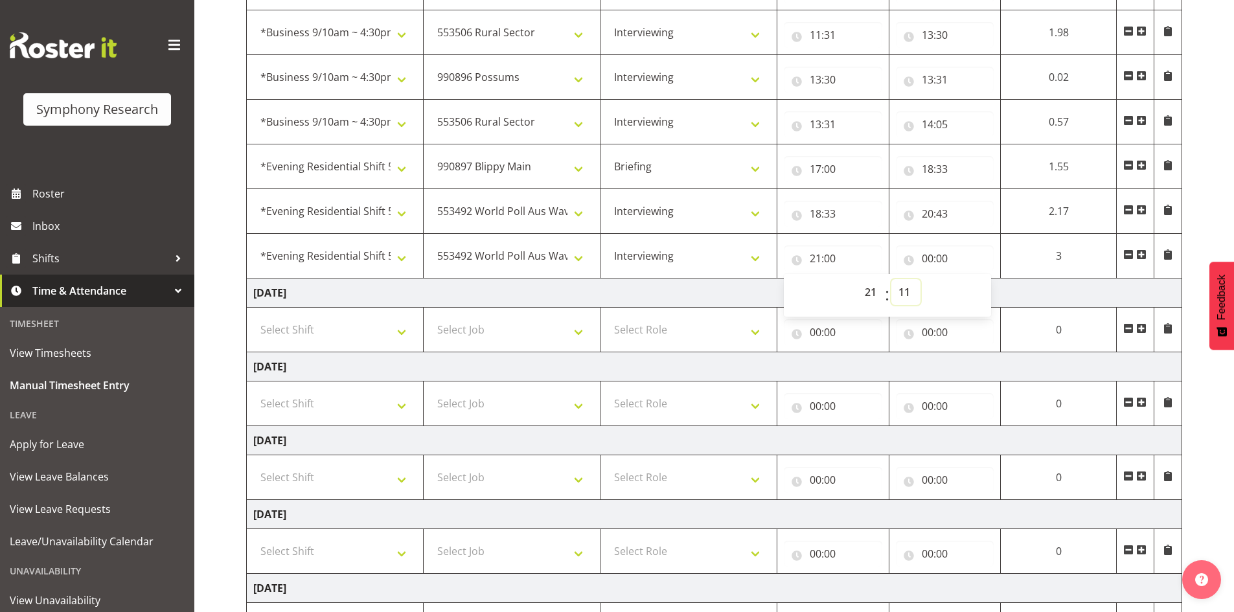
type input "21:11"
click at [930, 255] on input "00:00" at bounding box center [945, 258] width 98 height 26
click at [981, 289] on select "00 01 02 03 04 05 06 07 08 09 10 11 12 13 14 15 16 17 18 19 20 21 22 23" at bounding box center [983, 292] width 29 height 26
select select "22"
click at [972, 279] on select "00 01 02 03 04 05 06 07 08 09 10 11 12 13 14 15 16 17 18 19 20 21 22 23" at bounding box center [983, 292] width 29 height 26
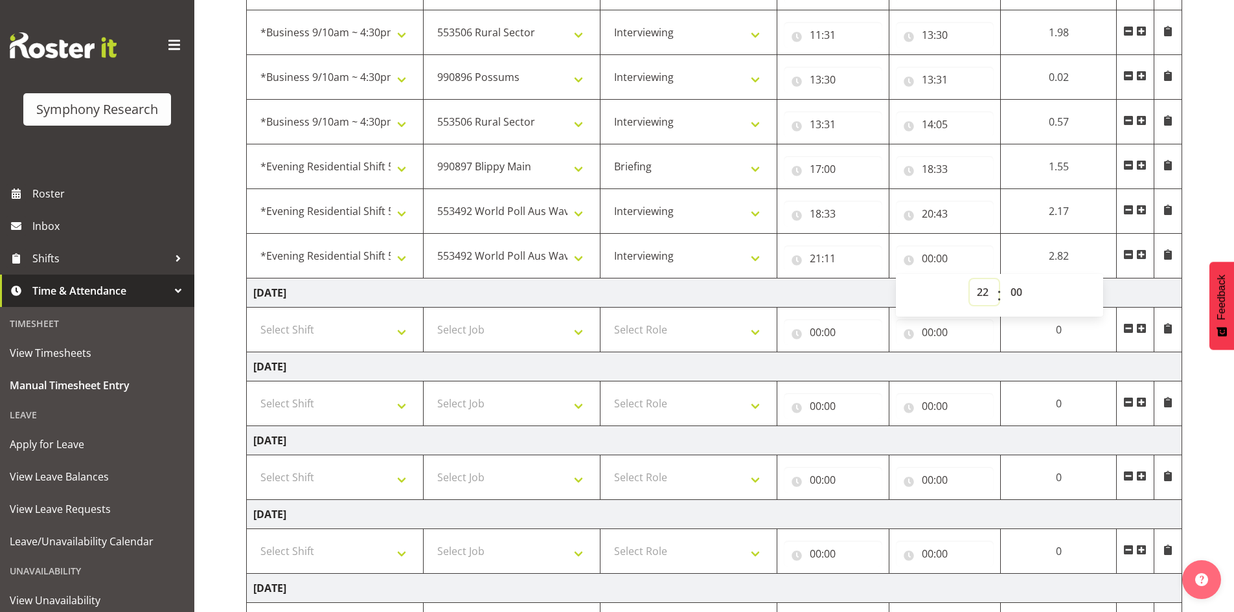
type input "22:00"
click at [1025, 291] on select "00 01 02 03 04 05 06 07 08 09 10 11 12 13 14 15 16 17 18 19 20 21 22 23 24 25 2…" at bounding box center [1022, 292] width 29 height 26
select select "30"
click at [1008, 279] on select "00 01 02 03 04 05 06 07 08 09 10 11 12 13 14 15 16 17 18 19 20 21 22 23 24 25 2…" at bounding box center [1022, 292] width 29 height 26
type input "22:30"
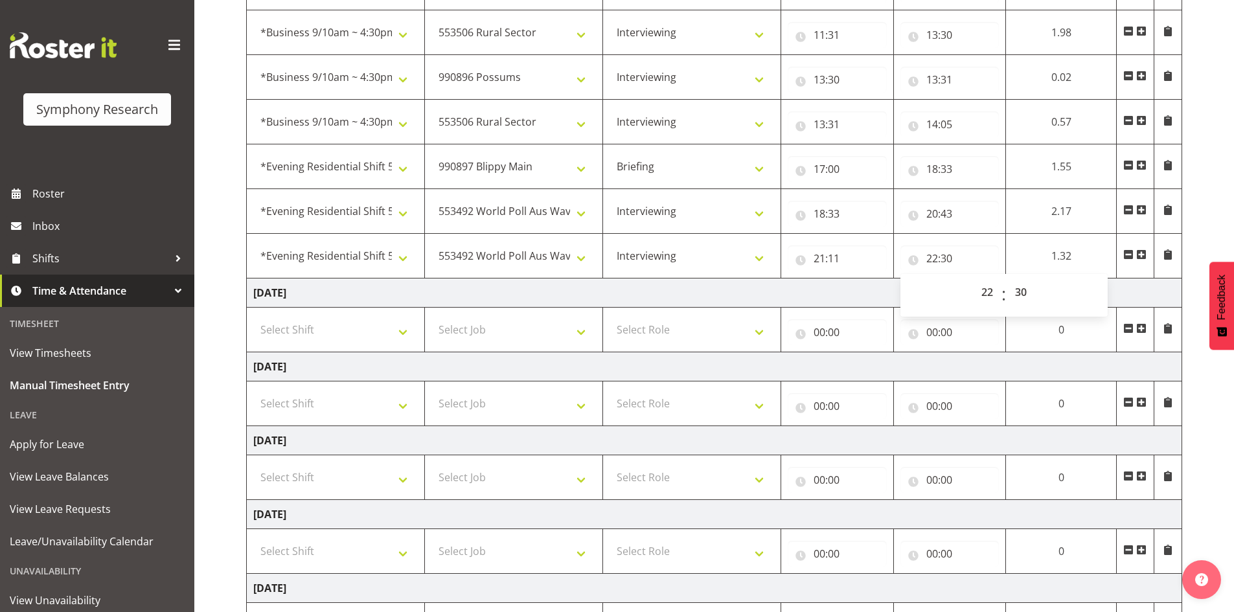
click at [712, 289] on td "[DATE]" at bounding box center [714, 292] width 935 height 29
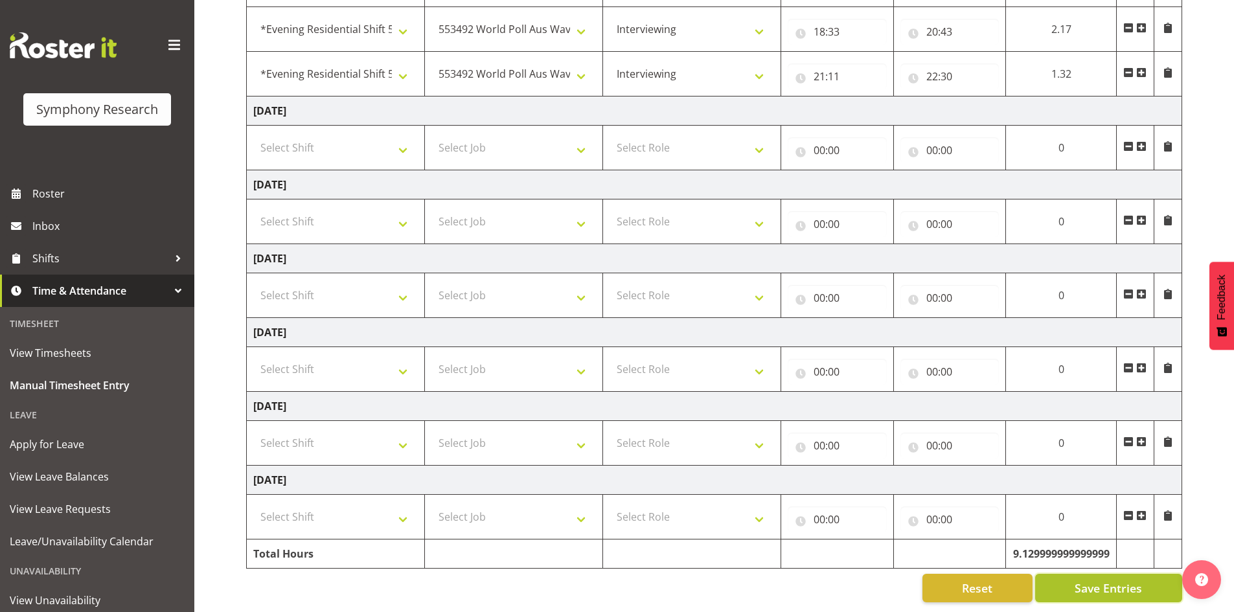
click at [1116, 580] on span "Save Entries" at bounding box center [1107, 588] width 67 height 17
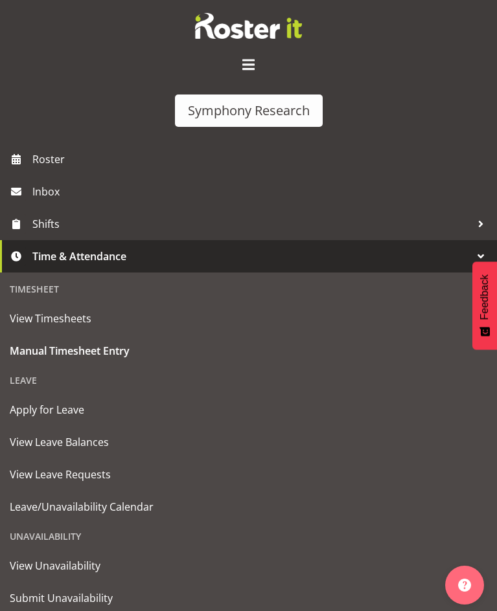
click at [243, 101] on div "Symphony Research" at bounding box center [249, 110] width 122 height 19
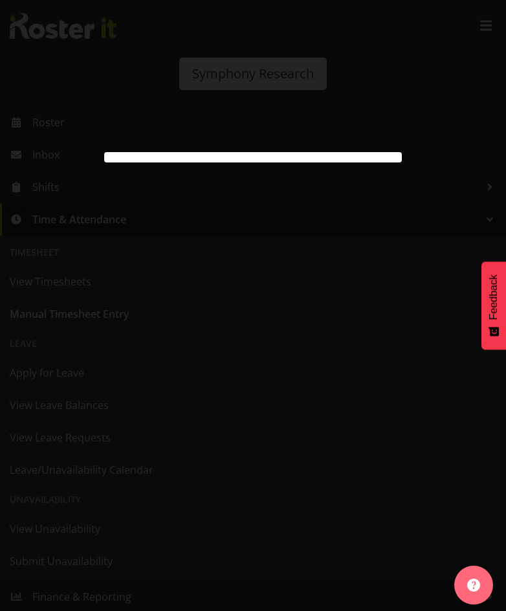
click at [385, 89] on div at bounding box center [253, 305] width 506 height 611
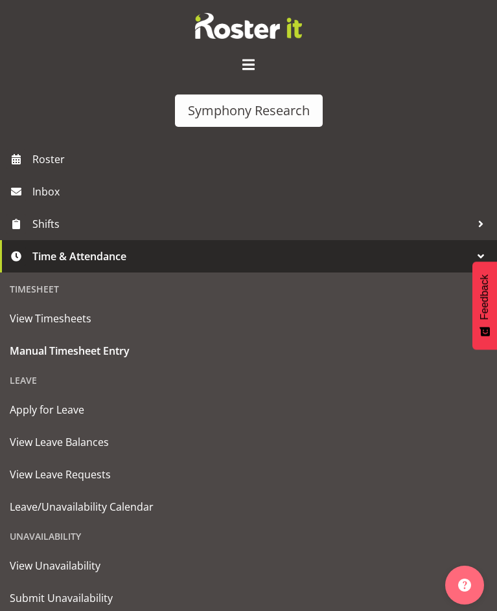
click at [259, 54] on span at bounding box center [248, 64] width 21 height 21
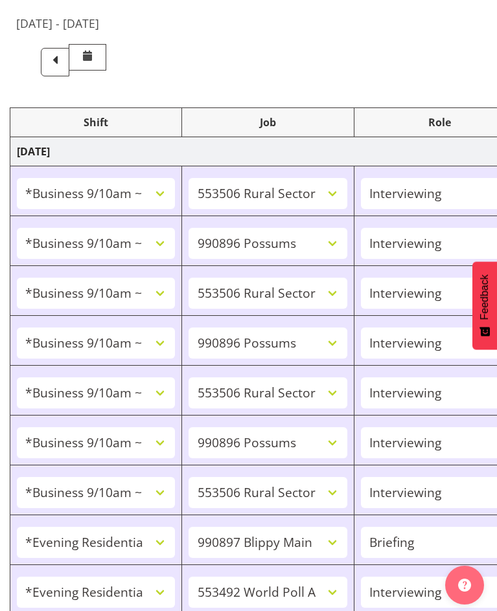
scroll to position [0, 0]
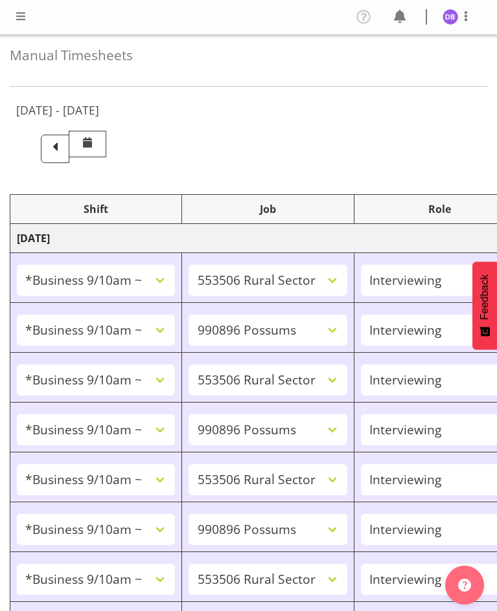
click at [449, 8] on div at bounding box center [457, 16] width 31 height 17
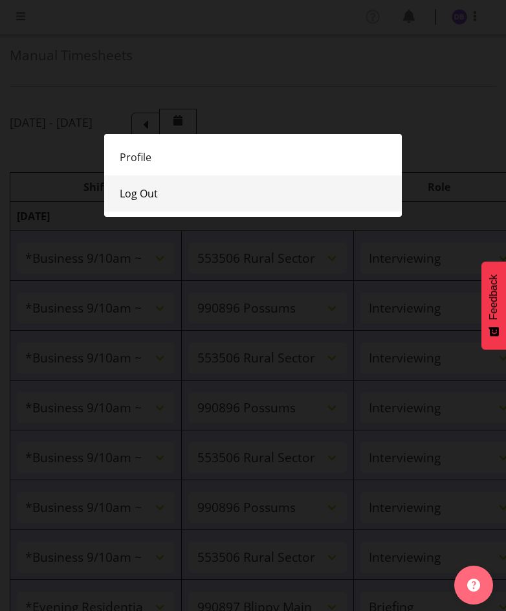
click at [147, 192] on link "Log Out" at bounding box center [253, 193] width 298 height 36
